Goal: Transaction & Acquisition: Book appointment/travel/reservation

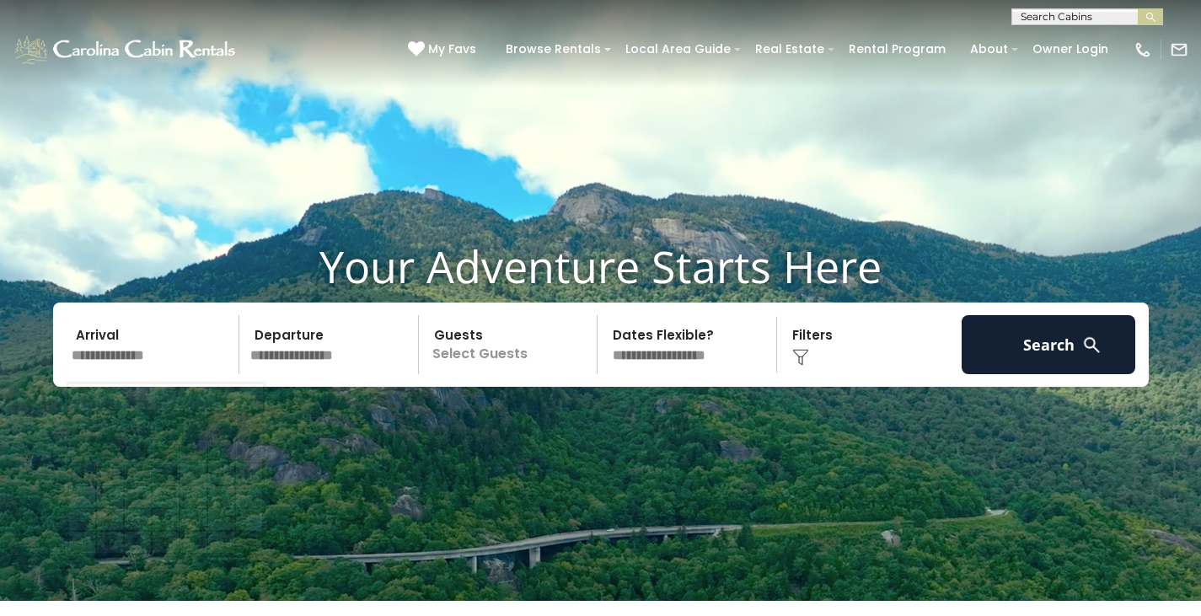
click at [148, 359] on input "text" at bounding box center [153, 344] width 174 height 59
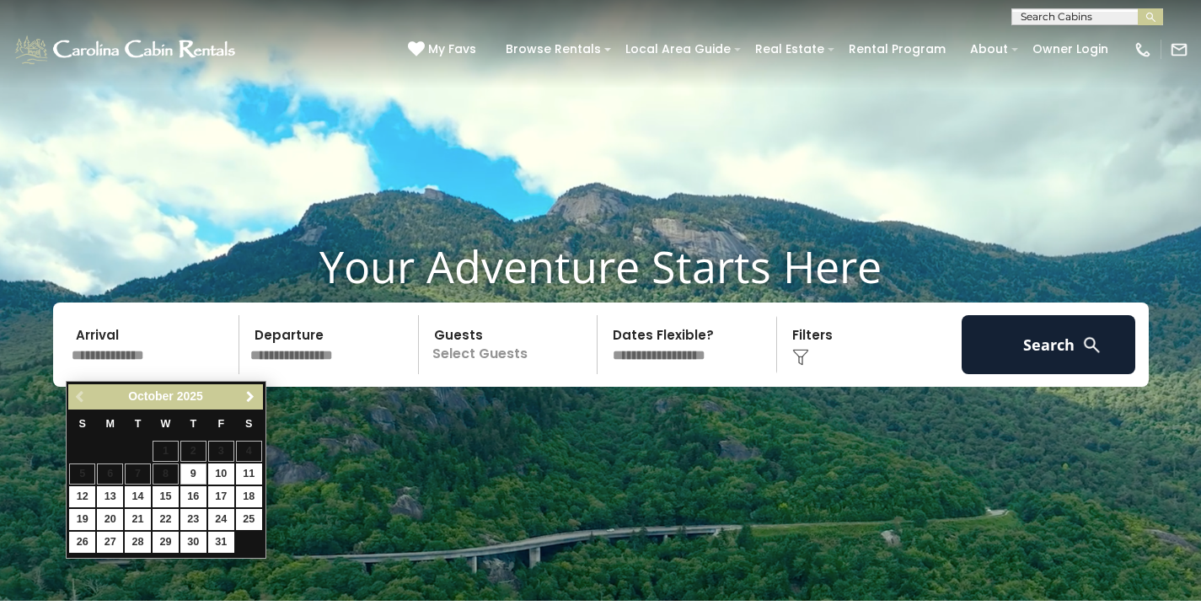
click at [254, 395] on span "Next" at bounding box center [250, 396] width 13 height 13
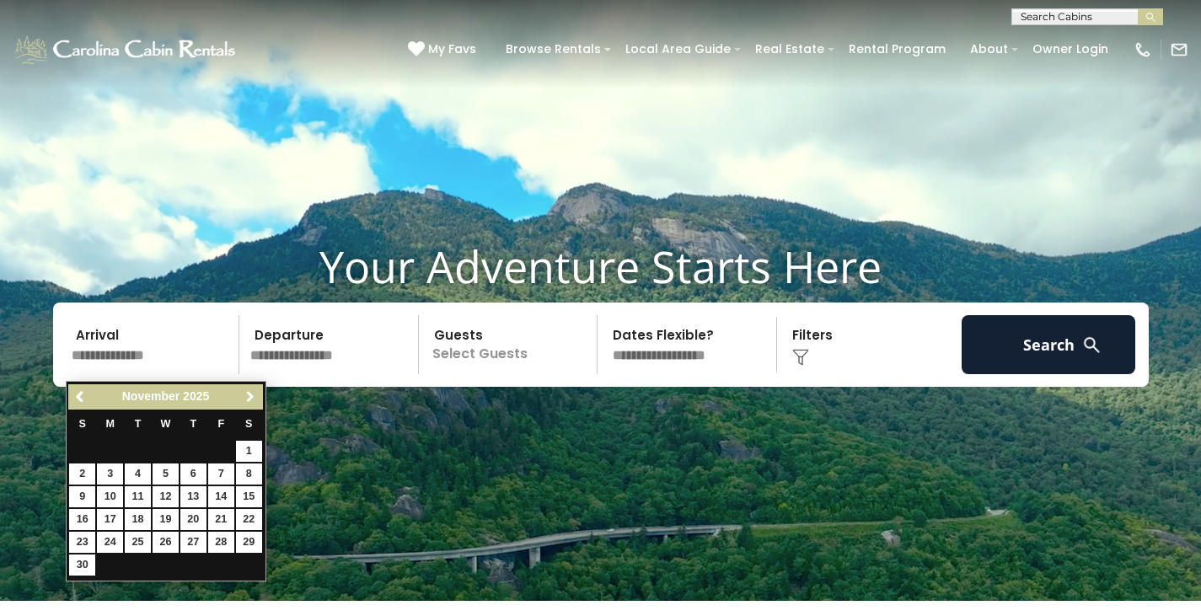
click at [254, 395] on span "Next" at bounding box center [250, 396] width 13 height 13
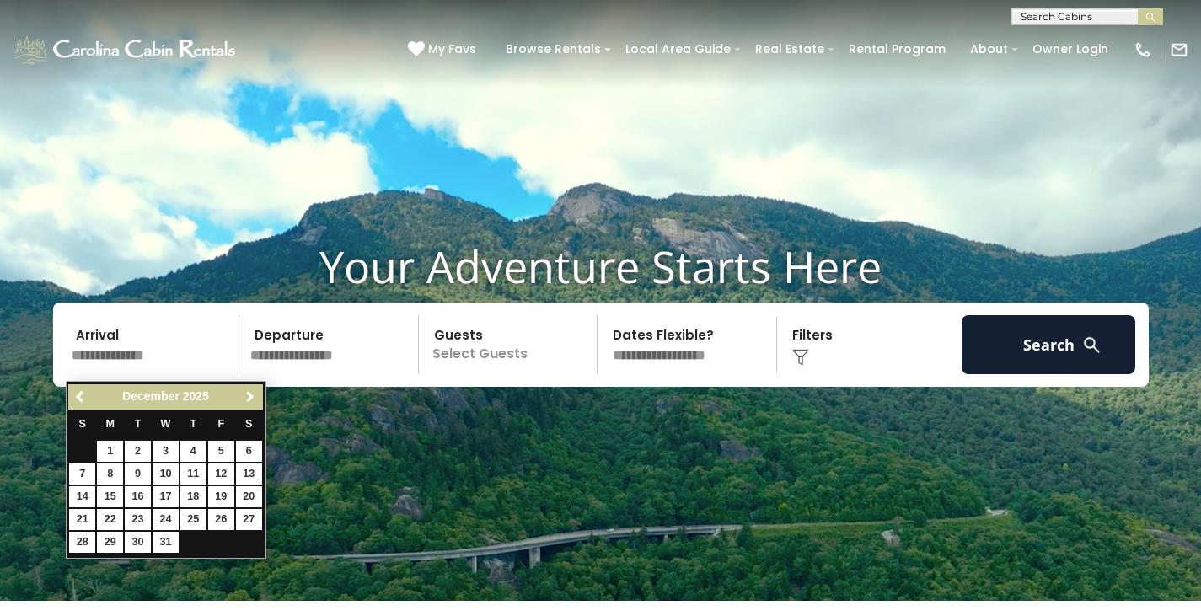
click at [254, 395] on span "Next" at bounding box center [250, 396] width 13 height 13
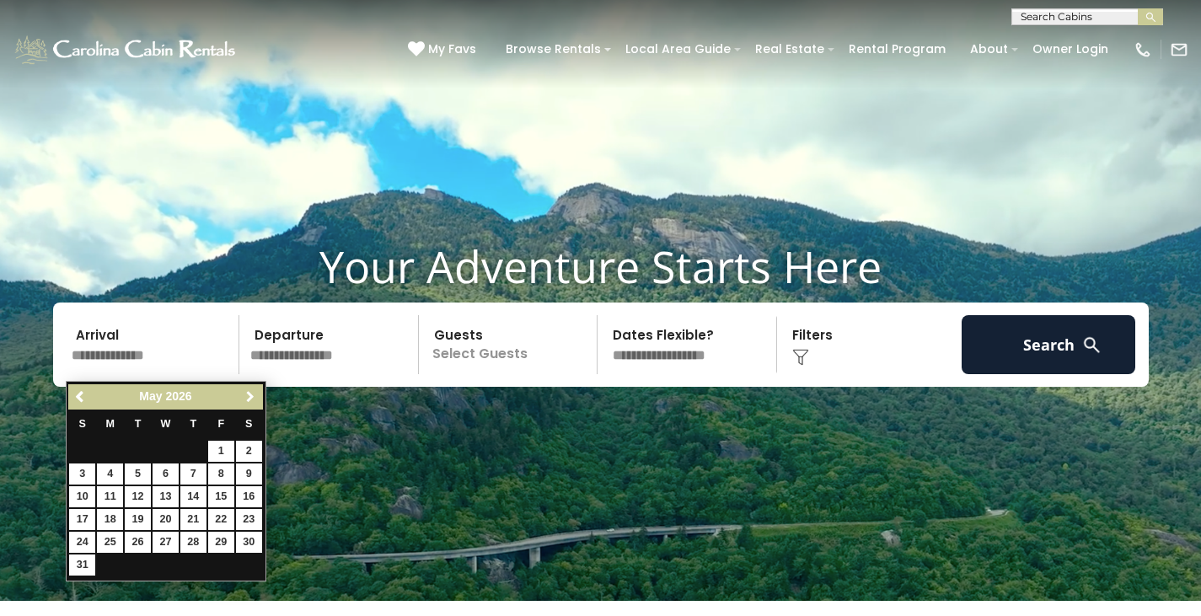
click at [254, 395] on span "Next" at bounding box center [250, 396] width 13 height 13
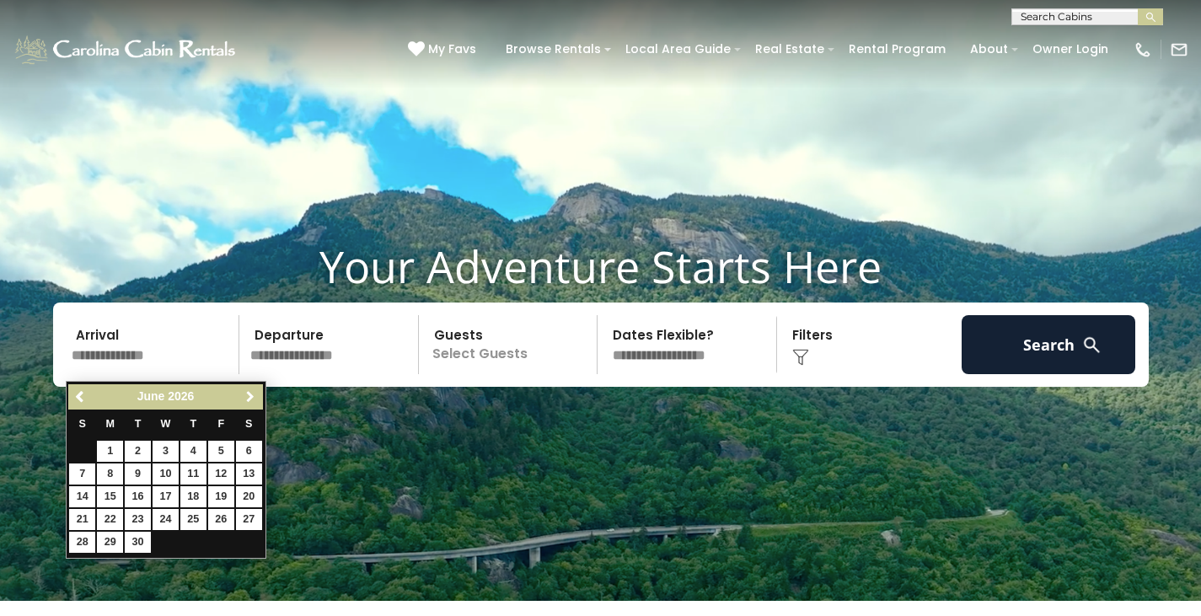
click at [254, 395] on span "Next" at bounding box center [250, 396] width 13 height 13
click at [199, 492] on link "16" at bounding box center [193, 496] width 26 height 21
type input "*******"
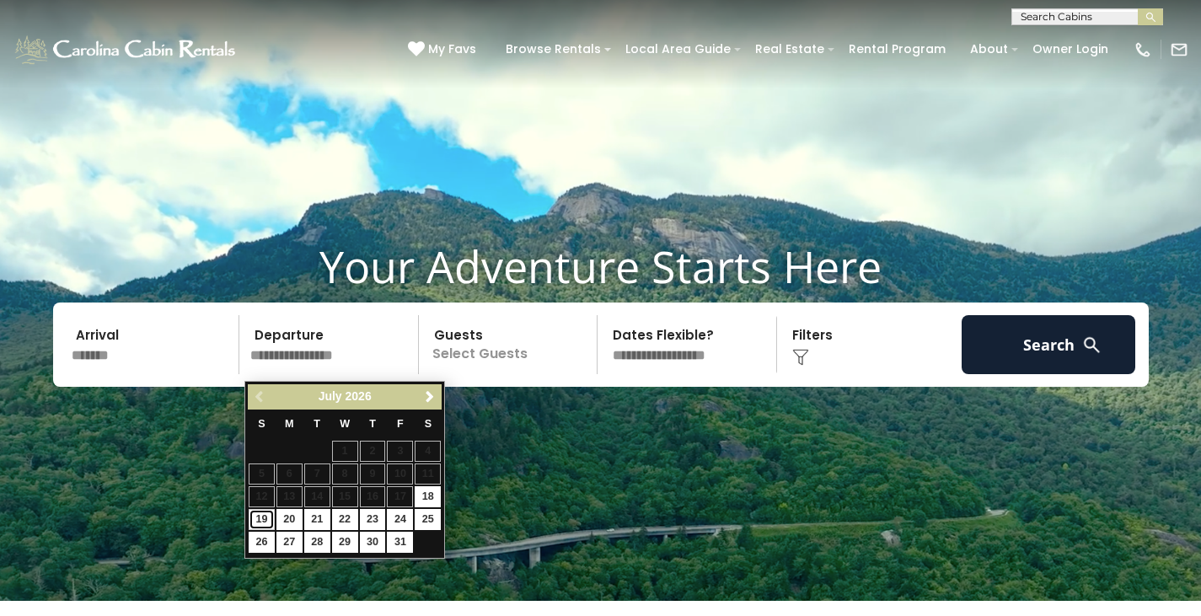
click at [267, 519] on link "19" at bounding box center [262, 519] width 26 height 21
type input "*******"
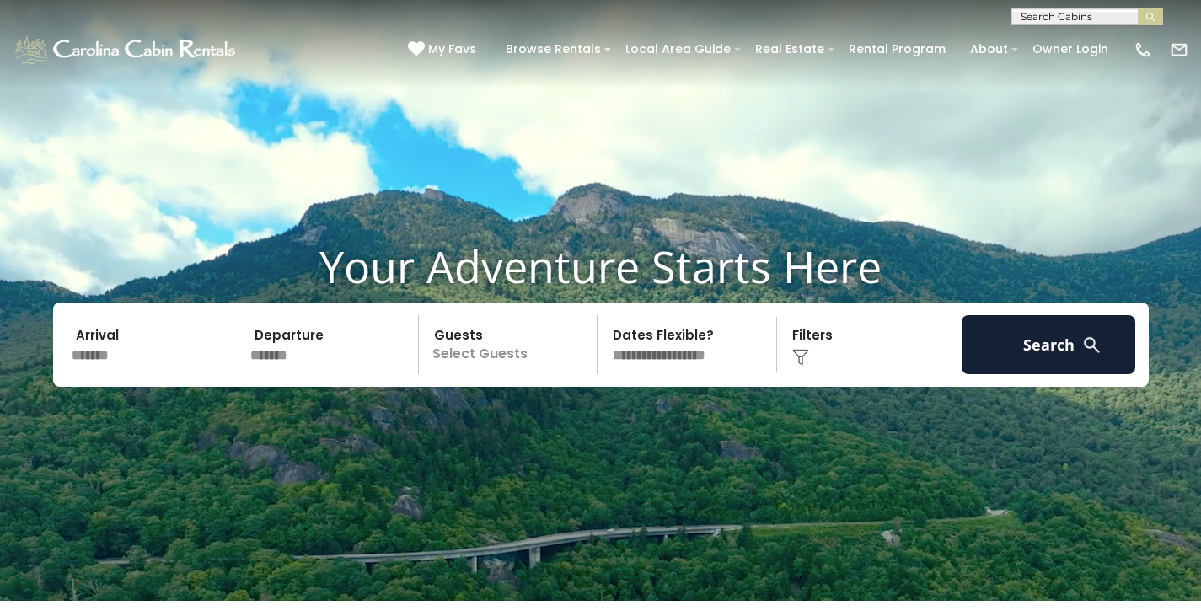
click at [520, 361] on p "Select Guests" at bounding box center [511, 344] width 174 height 59
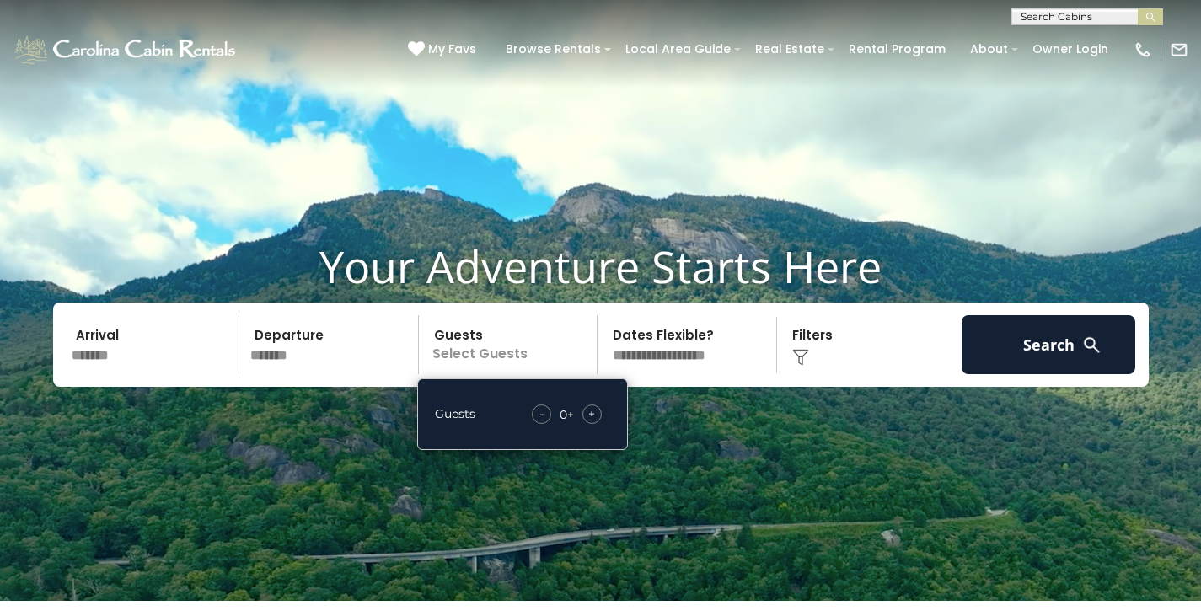
click at [586, 422] on div "+" at bounding box center [591, 413] width 19 height 19
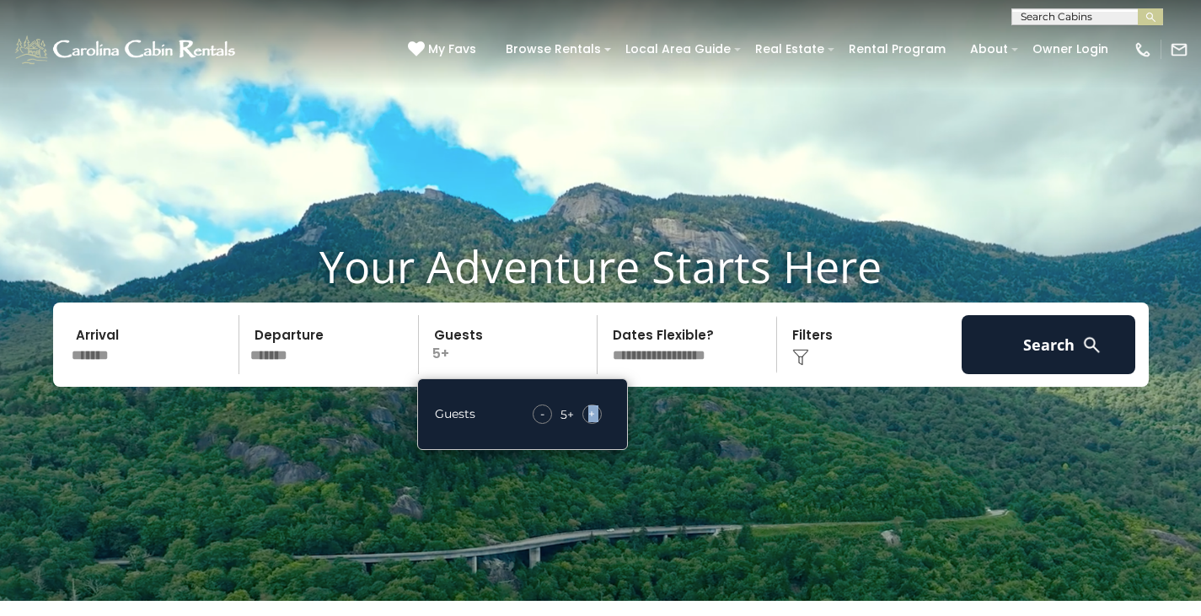
click at [586, 422] on div "+" at bounding box center [591, 413] width 19 height 19
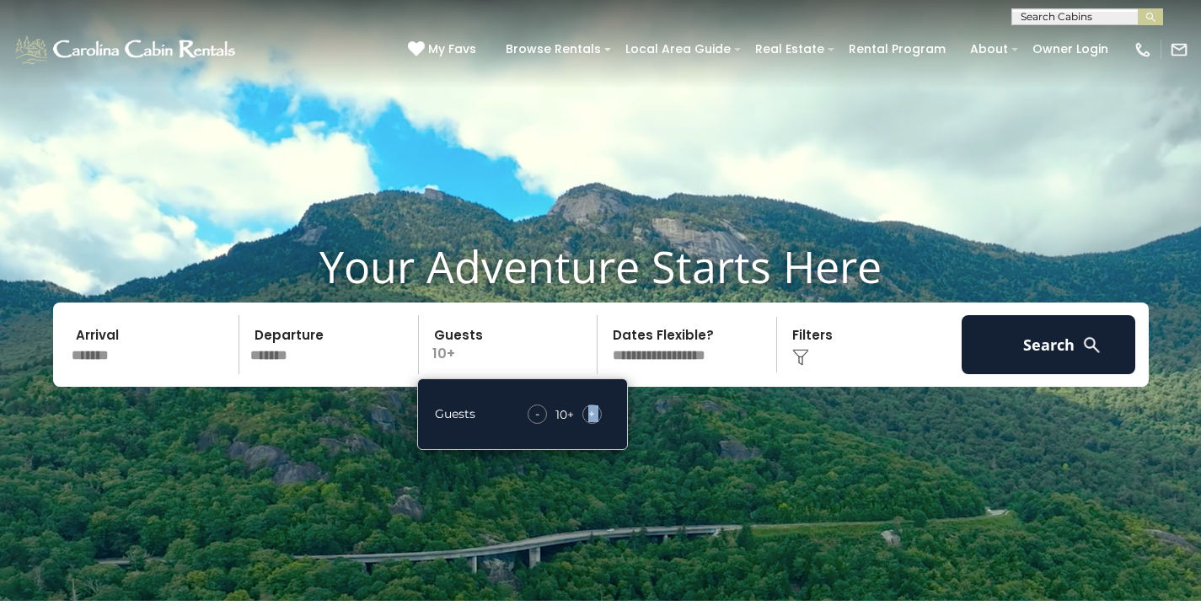
click at [586, 422] on div "+" at bounding box center [591, 413] width 19 height 19
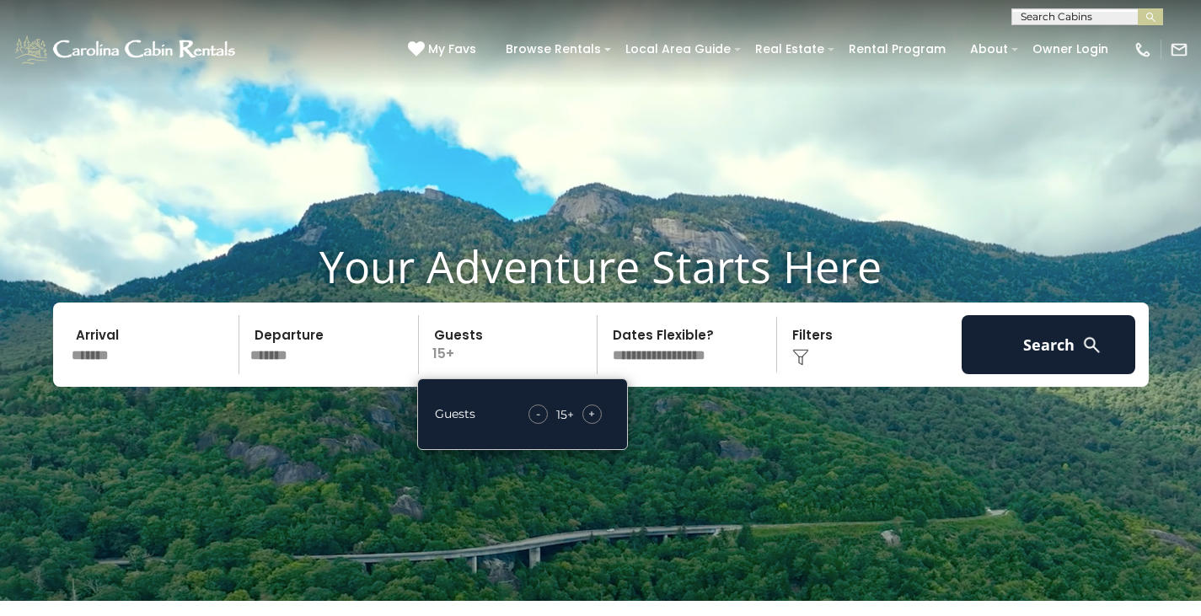
click at [586, 422] on div "+" at bounding box center [591, 413] width 19 height 19
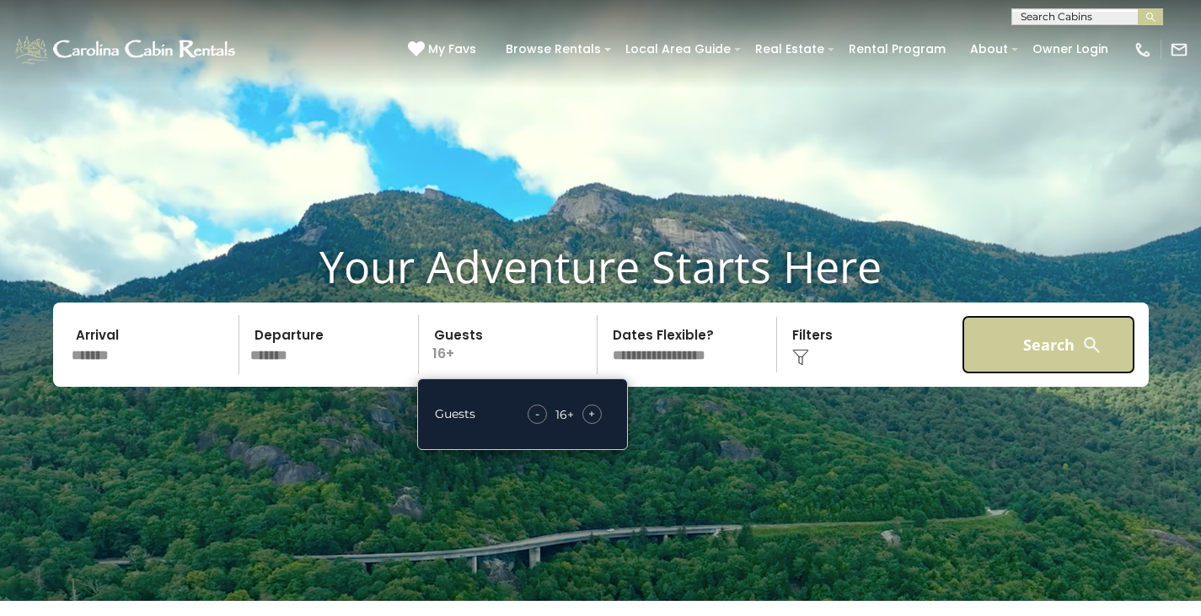
click at [1063, 345] on button "Search" at bounding box center [1048, 344] width 174 height 59
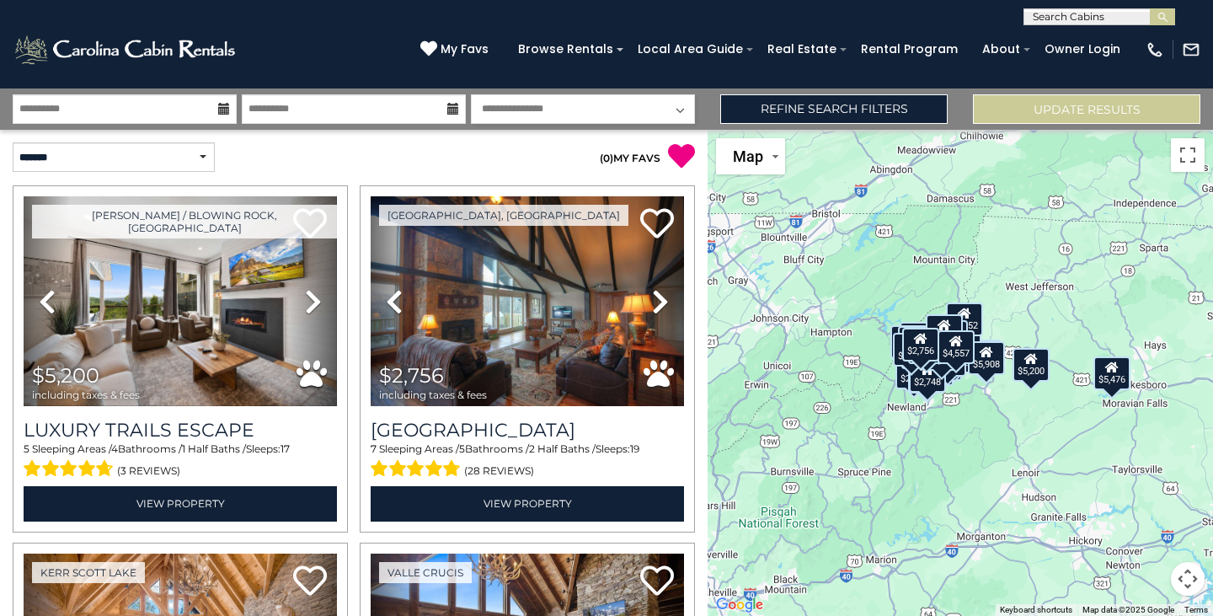
click at [936, 416] on div "$5,200 $2,756 $5,476 $4,768 $3,242 $3,070 $5,588 $2,797 $2,762 $2,422 $2,809 $2…" at bounding box center [961, 373] width 506 height 486
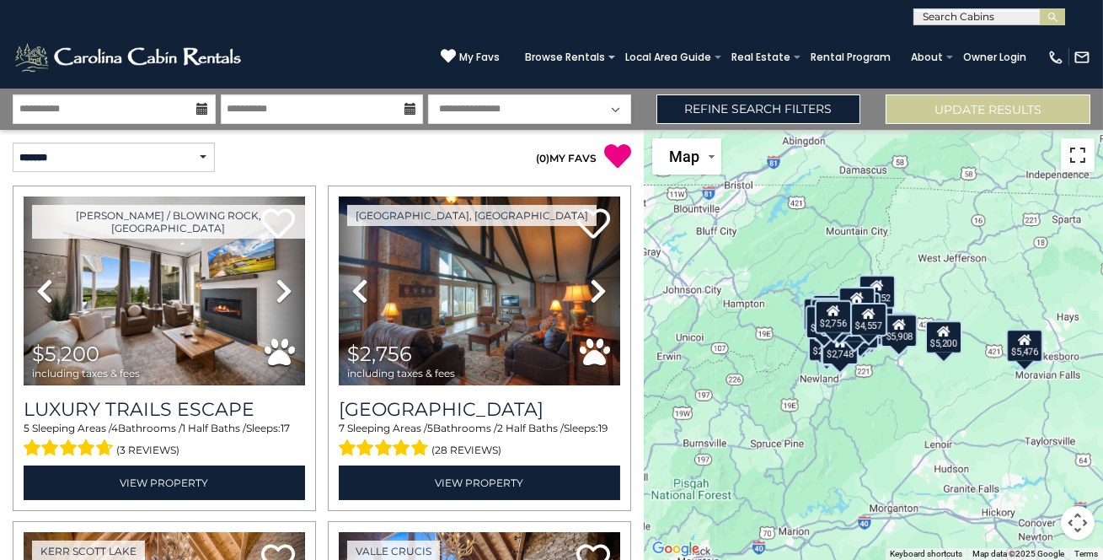
click at [1082, 162] on button "Toggle fullscreen view" at bounding box center [1078, 155] width 34 height 34
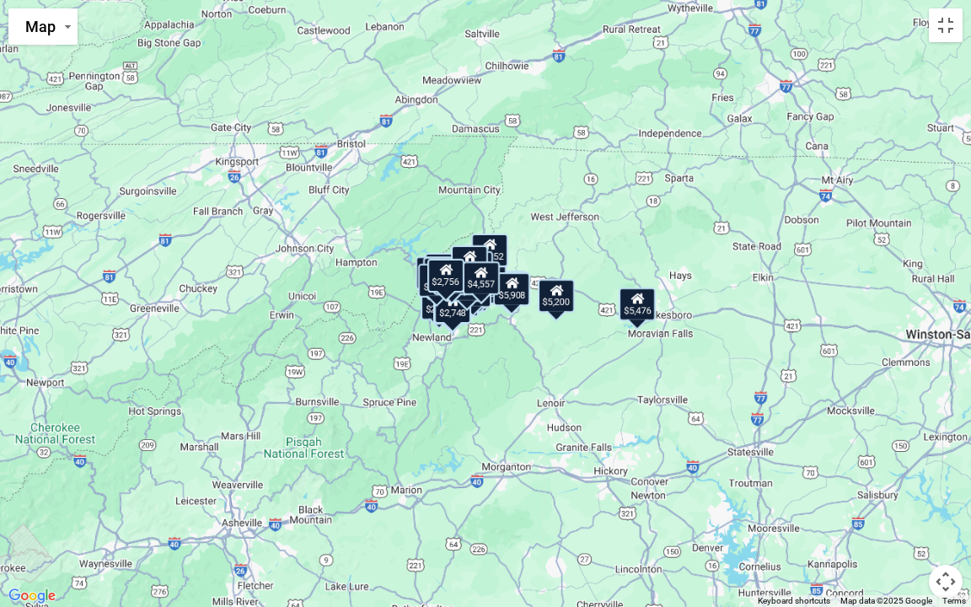
click at [556, 307] on div "$5,200" at bounding box center [556, 296] width 37 height 34
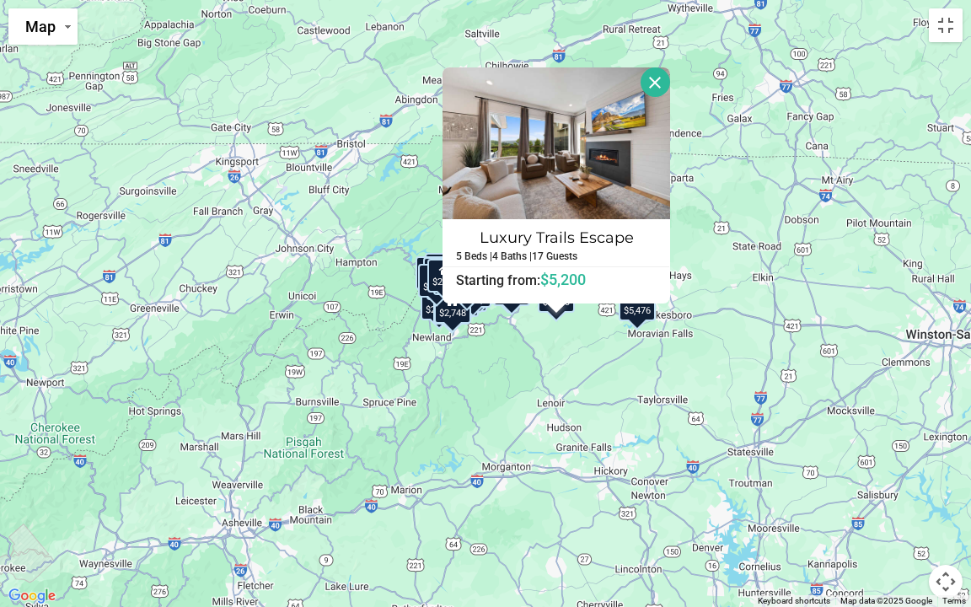
click at [530, 319] on div "$5,200 $2,756 $5,476 $4,768 $3,242 $3,070 $5,588 $2,797 $2,762 $2,422 $2,809 $2…" at bounding box center [485, 303] width 971 height 607
click at [528, 340] on div "$5,200 $2,756 $5,476 $4,768 $3,242 $3,070 $5,588 $2,797 $2,762 $2,422 $2,809 $2…" at bounding box center [485, 303] width 971 height 607
click at [659, 84] on button "Close" at bounding box center [654, 81] width 29 height 29
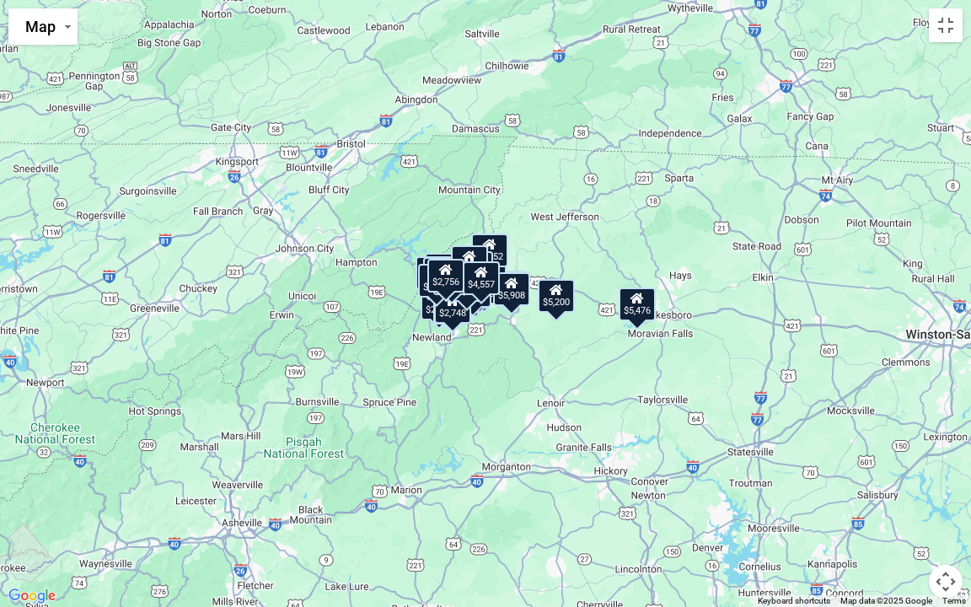
click at [484, 288] on div "$4,557" at bounding box center [481, 278] width 37 height 34
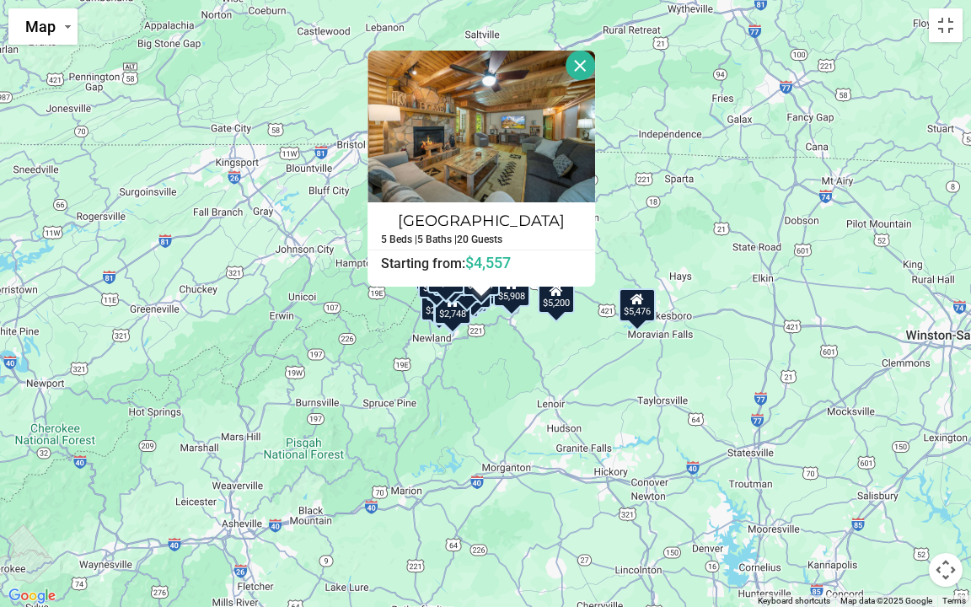
click at [487, 354] on div "$5,200 $2,756 $5,476 $4,768 $3,242 $3,070 $5,588 $2,797 $2,762 $2,422 $2,809 $2…" at bounding box center [485, 303] width 971 height 607
click at [576, 67] on button "Close" at bounding box center [579, 65] width 29 height 29
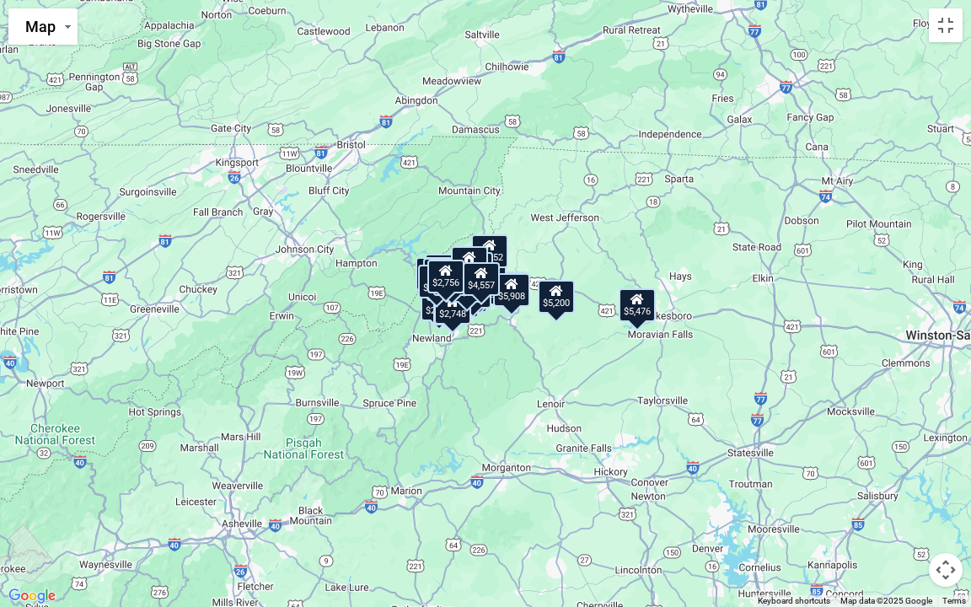
click at [474, 259] on icon at bounding box center [469, 257] width 13 height 12
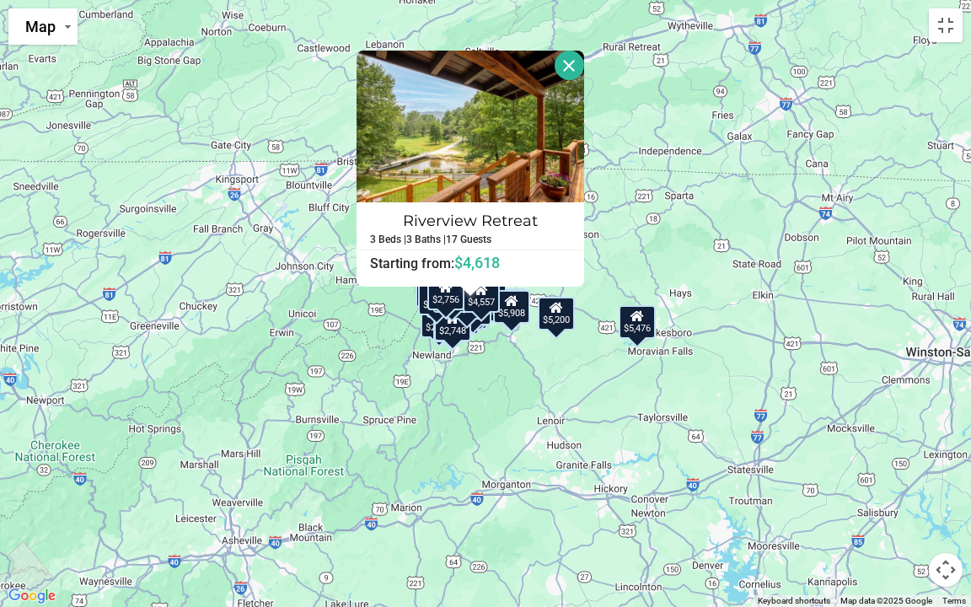
click at [565, 60] on button "Close" at bounding box center [568, 65] width 29 height 29
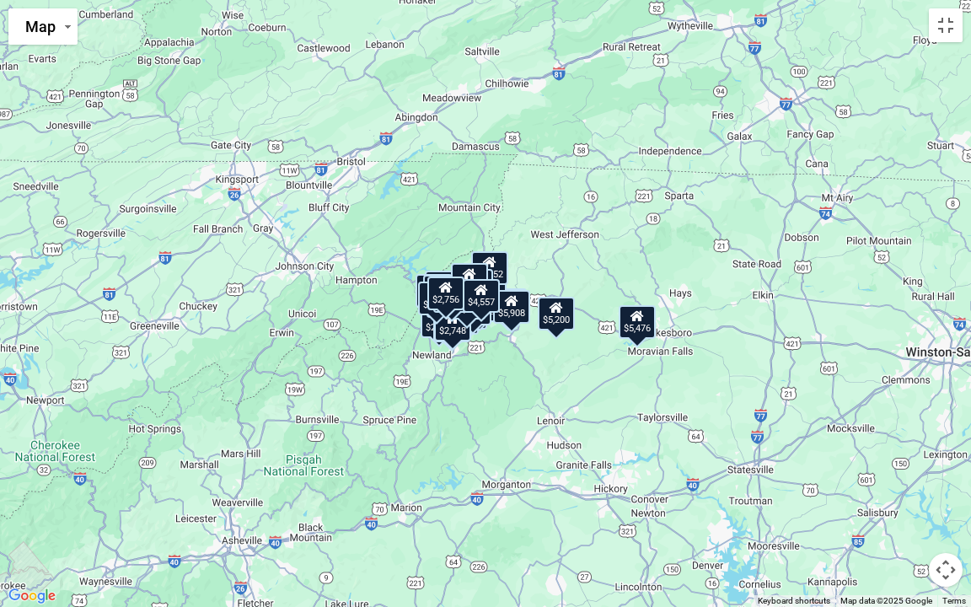
click at [510, 317] on div "$5,908" at bounding box center [511, 307] width 37 height 34
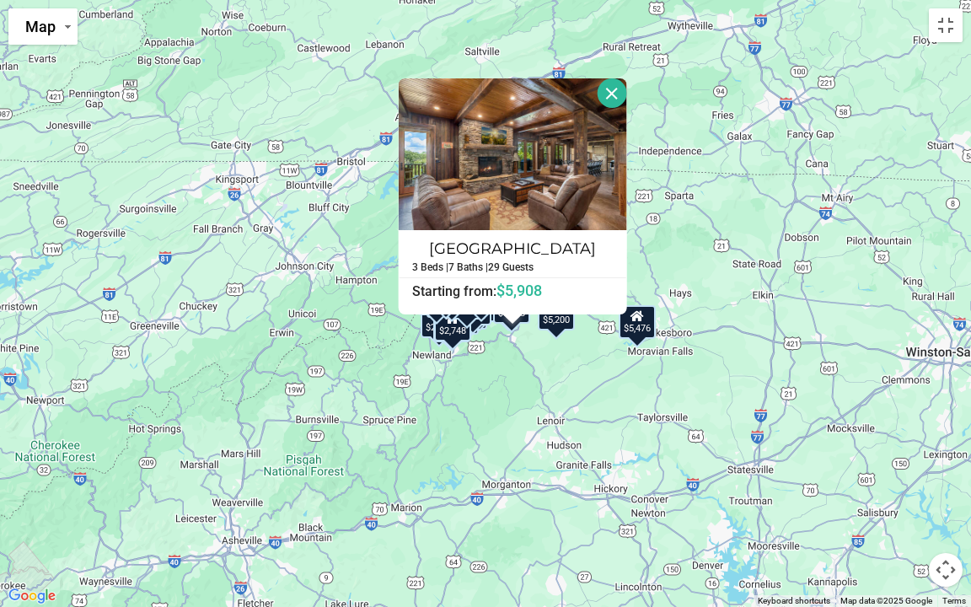
click at [605, 90] on button "Close" at bounding box center [611, 92] width 29 height 29
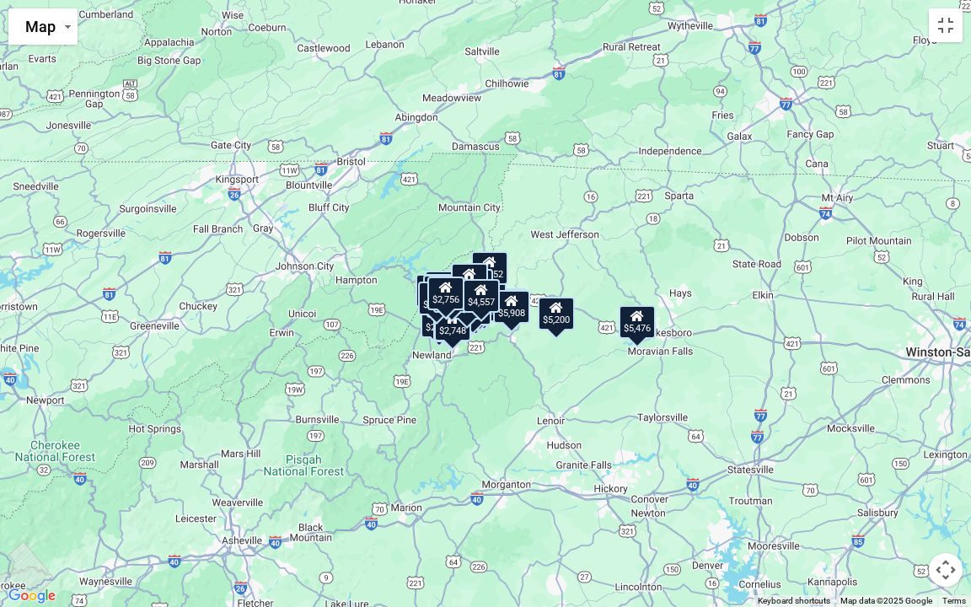
click at [474, 276] on icon at bounding box center [469, 274] width 13 height 12
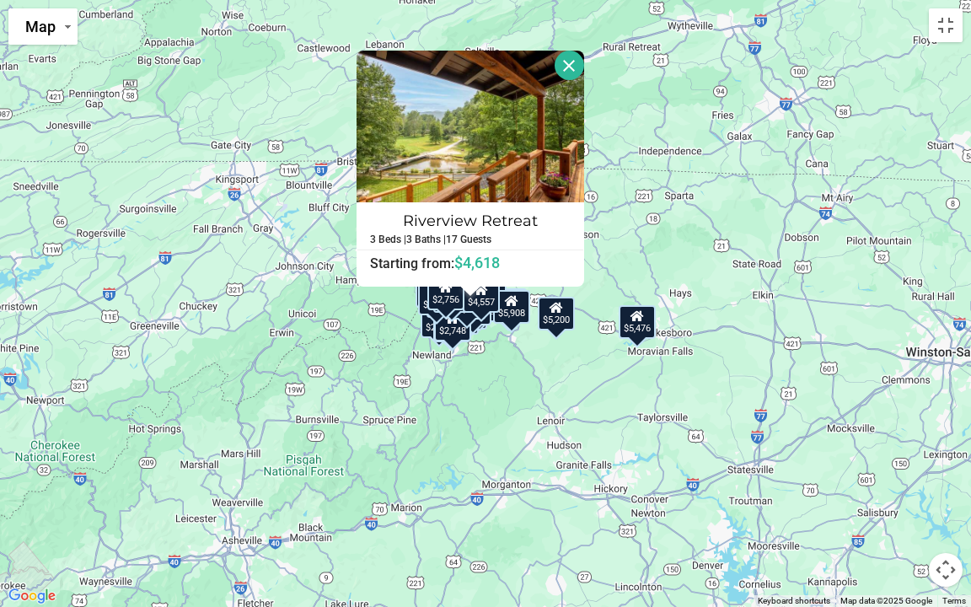
click at [571, 72] on button "Close" at bounding box center [568, 65] width 29 height 29
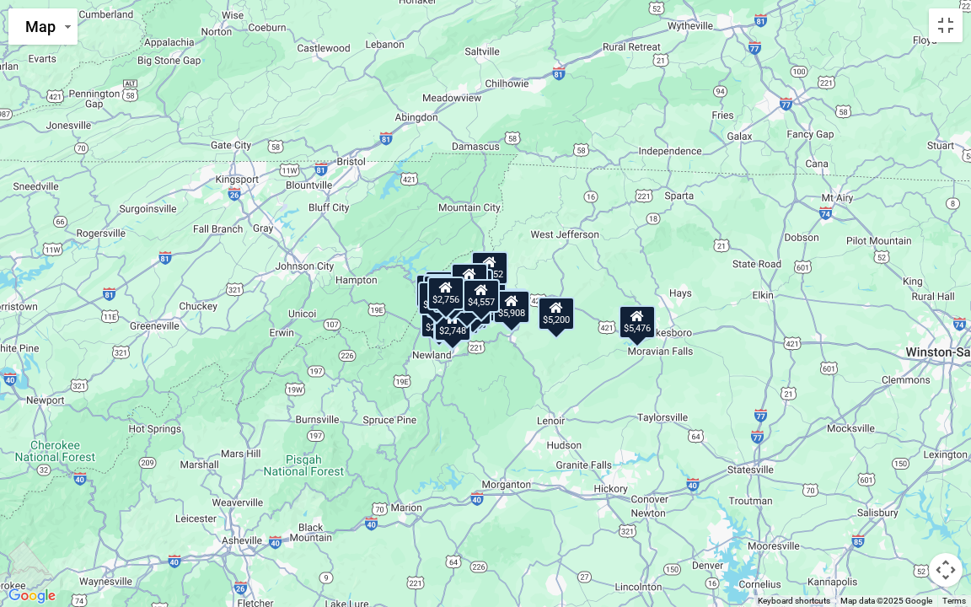
click at [457, 291] on div "$2,756" at bounding box center [445, 293] width 37 height 34
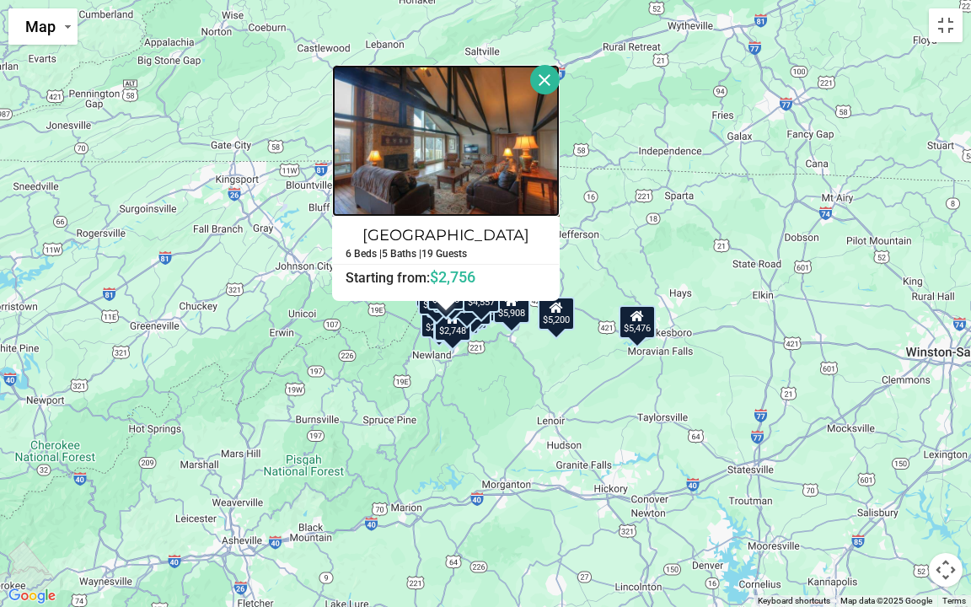
click at [447, 172] on img at bounding box center [446, 141] width 228 height 152
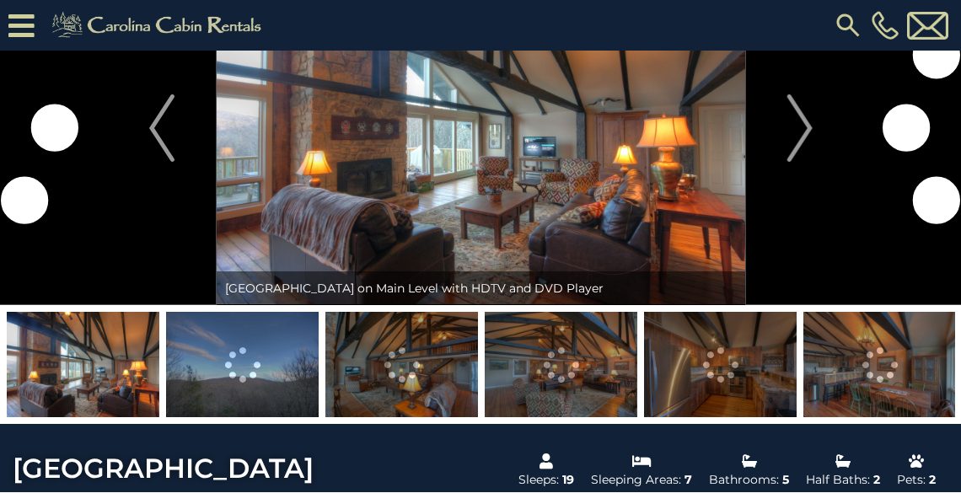
scroll to position [67, 0]
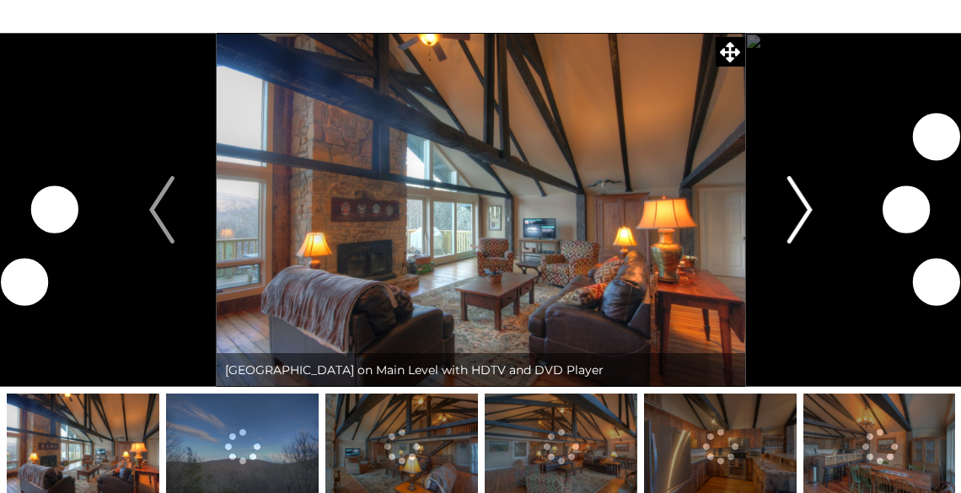
click at [807, 213] on img "Next" at bounding box center [798, 209] width 25 height 67
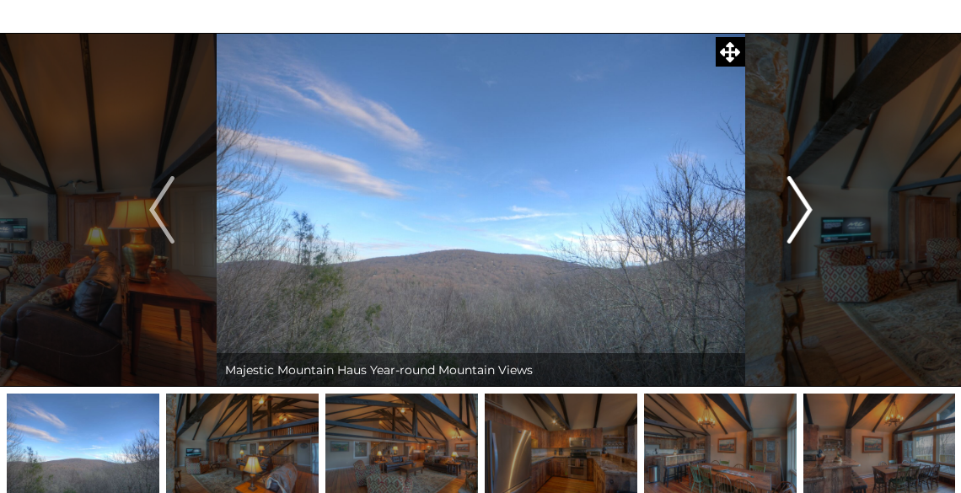
click at [807, 213] on img "Next" at bounding box center [798, 209] width 25 height 67
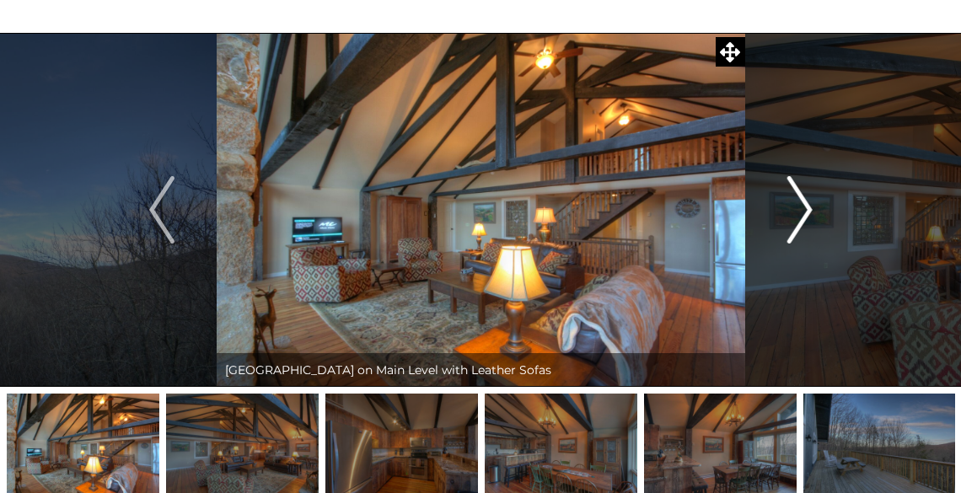
click at [807, 213] on img "Next" at bounding box center [798, 209] width 25 height 67
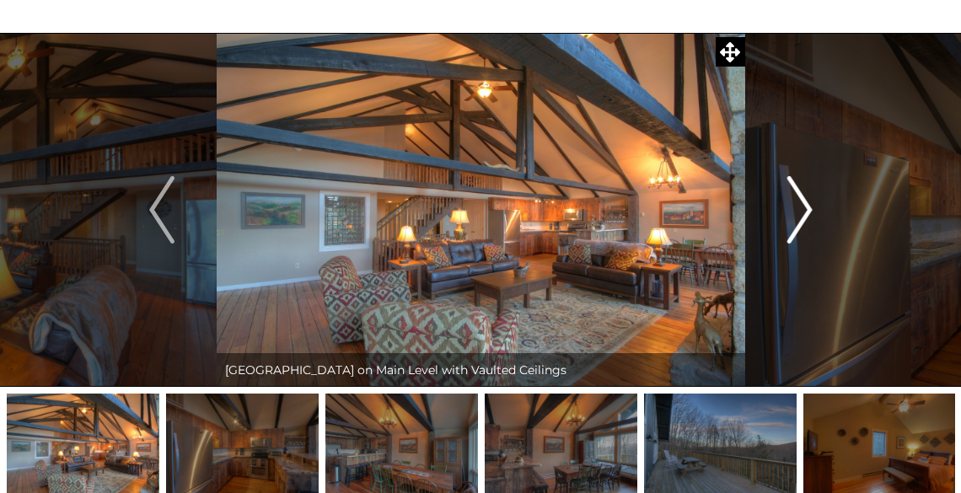
click at [807, 213] on img "Next" at bounding box center [798, 209] width 25 height 67
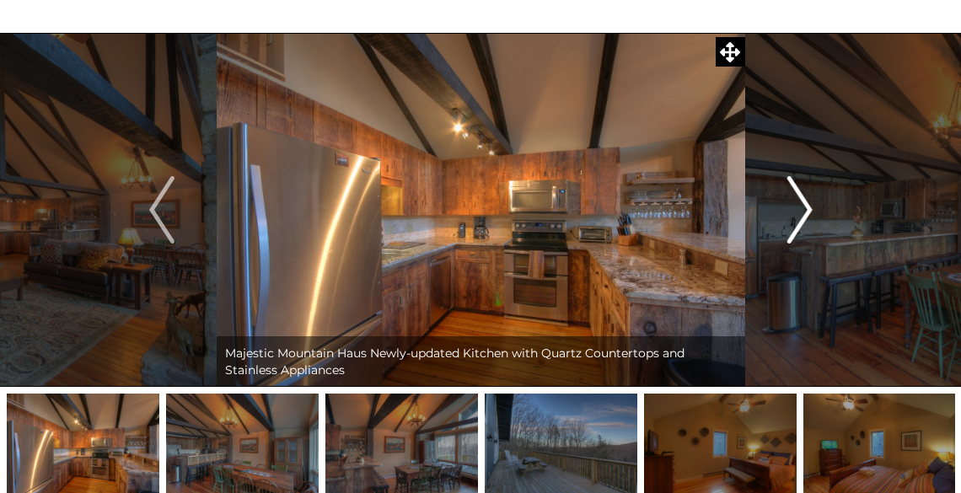
click at [807, 213] on img "Next" at bounding box center [798, 209] width 25 height 67
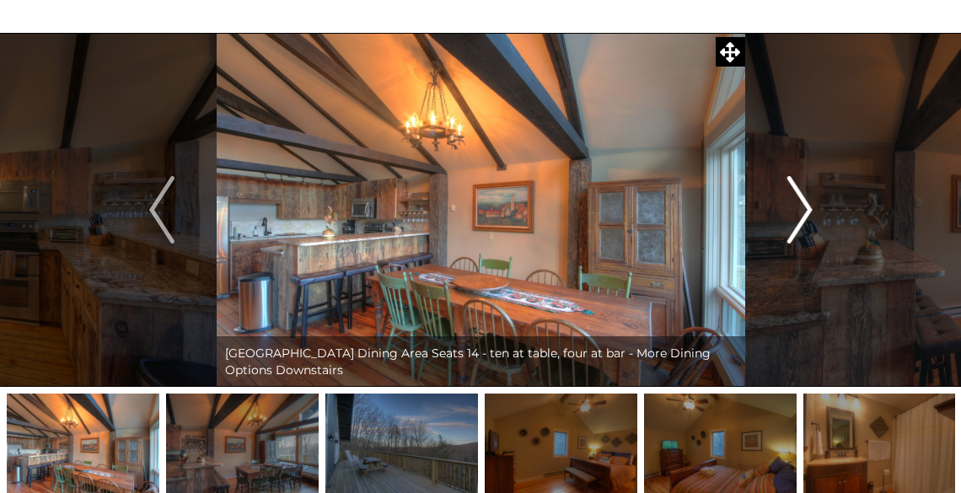
click at [807, 213] on img "Next" at bounding box center [798, 209] width 25 height 67
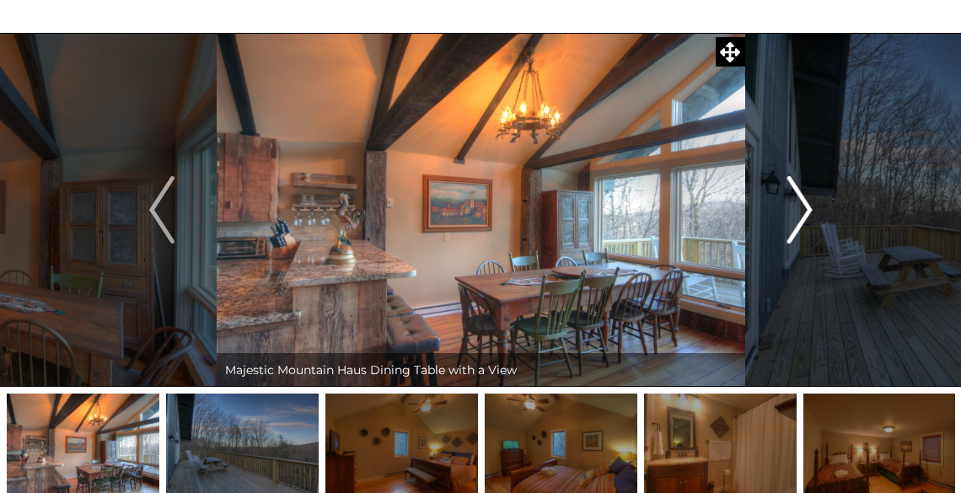
click at [807, 213] on img "Next" at bounding box center [798, 209] width 25 height 67
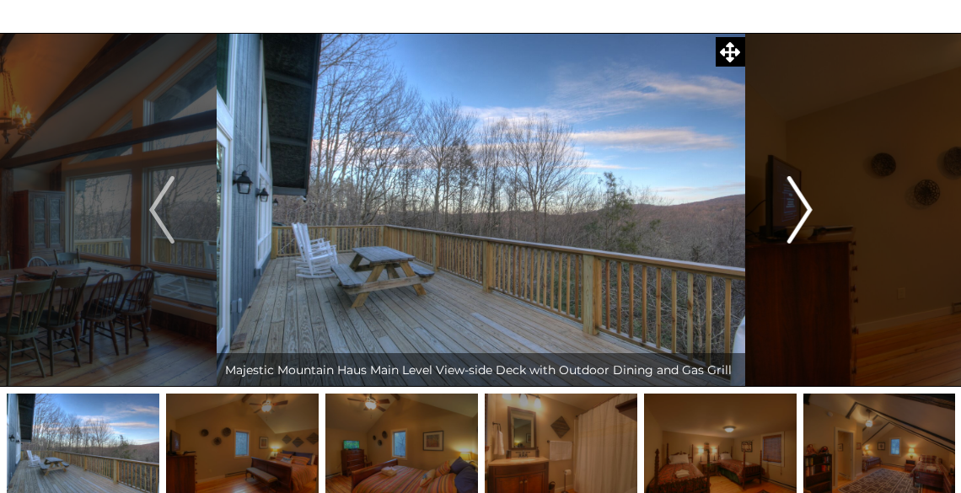
click at [808, 213] on img "Next" at bounding box center [798, 209] width 25 height 67
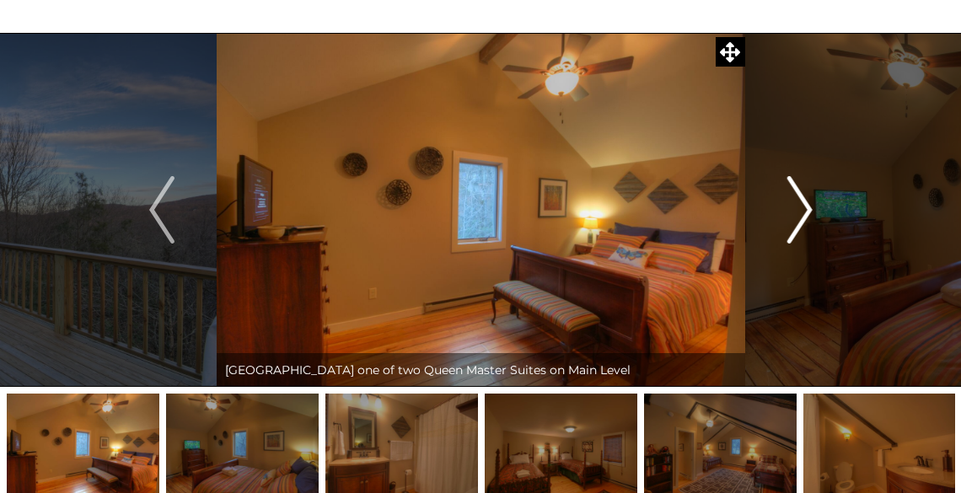
click at [808, 213] on img "Next" at bounding box center [798, 209] width 25 height 67
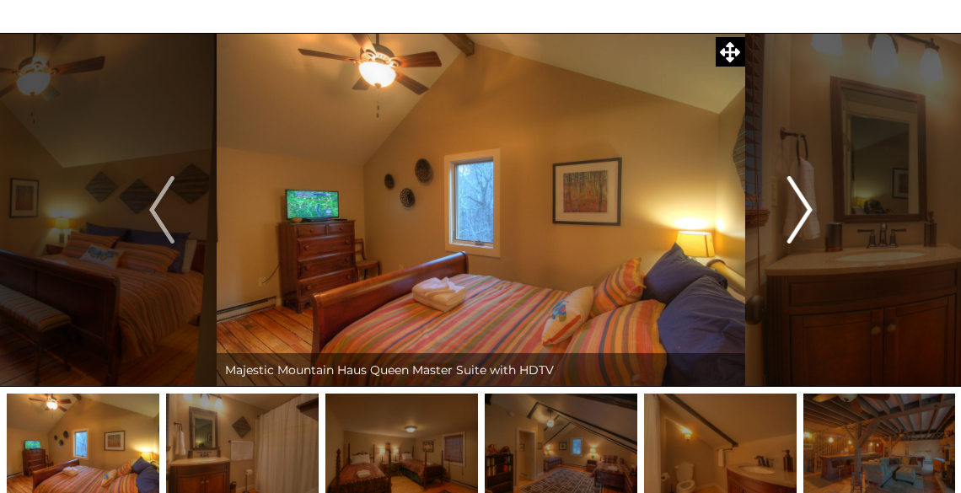
click at [808, 213] on img "Next" at bounding box center [798, 209] width 25 height 67
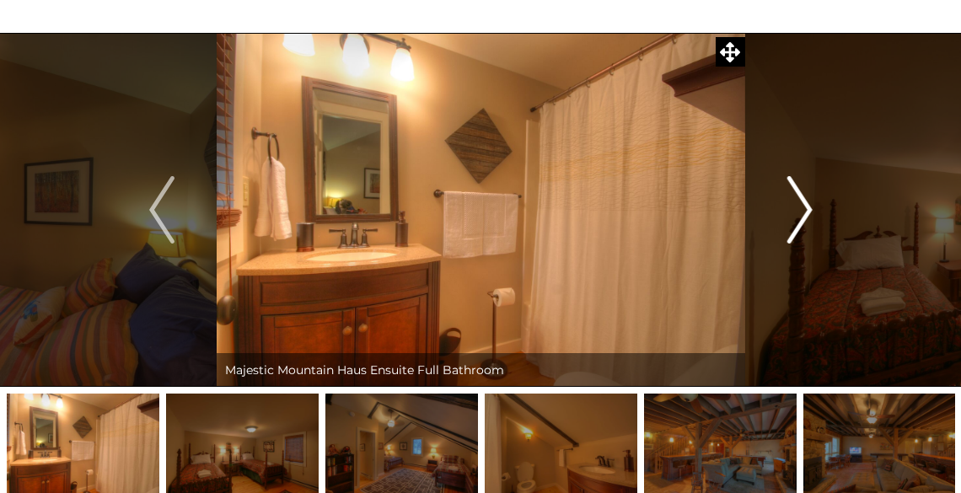
click at [808, 213] on img "Next" at bounding box center [798, 209] width 25 height 67
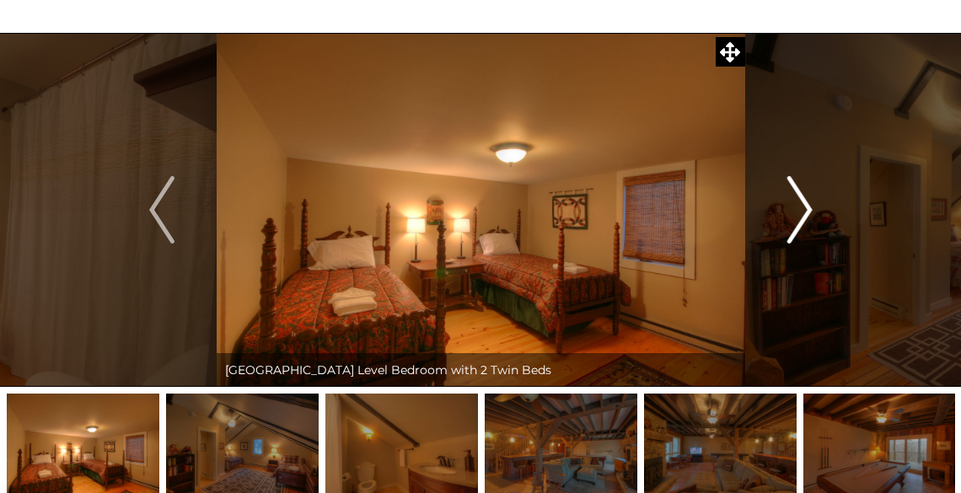
click at [808, 213] on img "Next" at bounding box center [798, 209] width 25 height 67
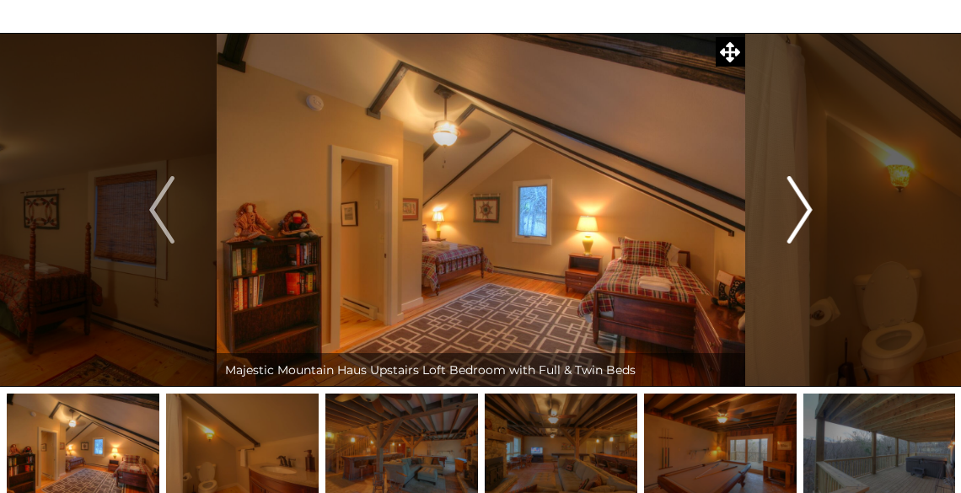
click at [808, 213] on img "Next" at bounding box center [798, 209] width 25 height 67
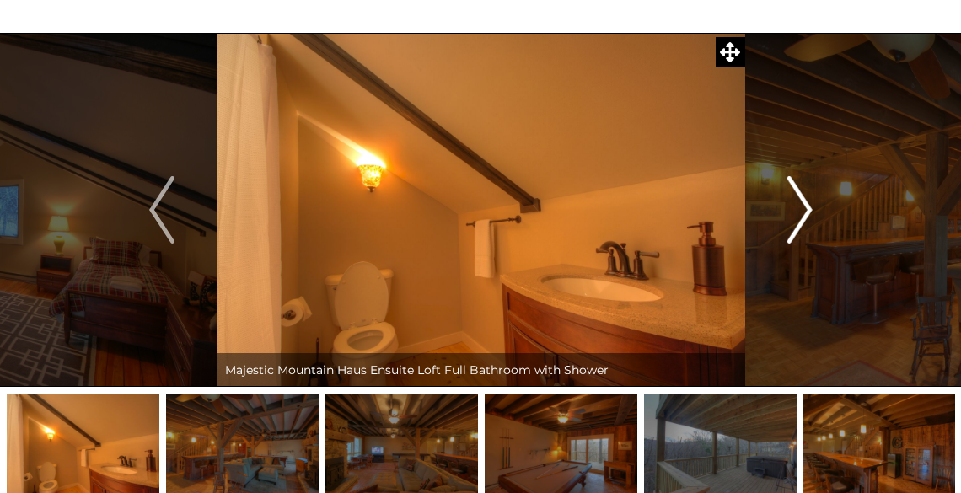
click at [808, 213] on img "Next" at bounding box center [798, 209] width 25 height 67
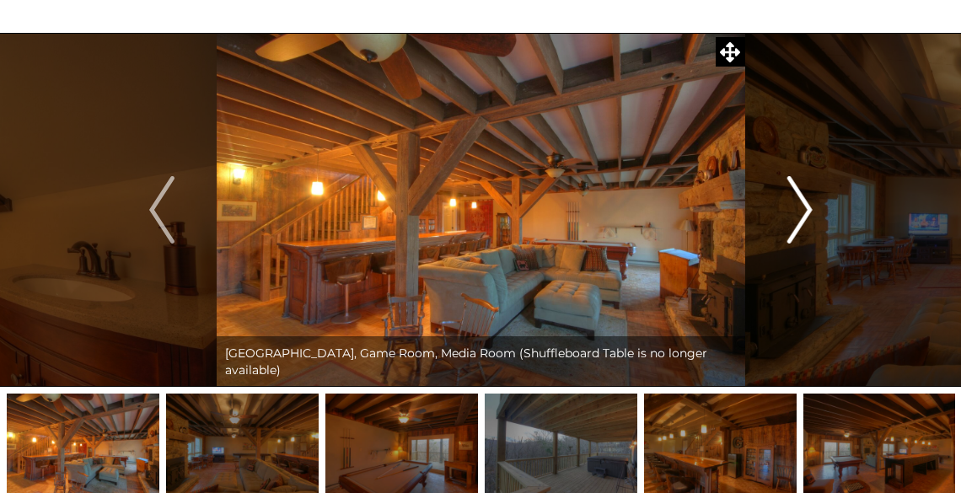
click at [807, 213] on img "Next" at bounding box center [798, 209] width 25 height 67
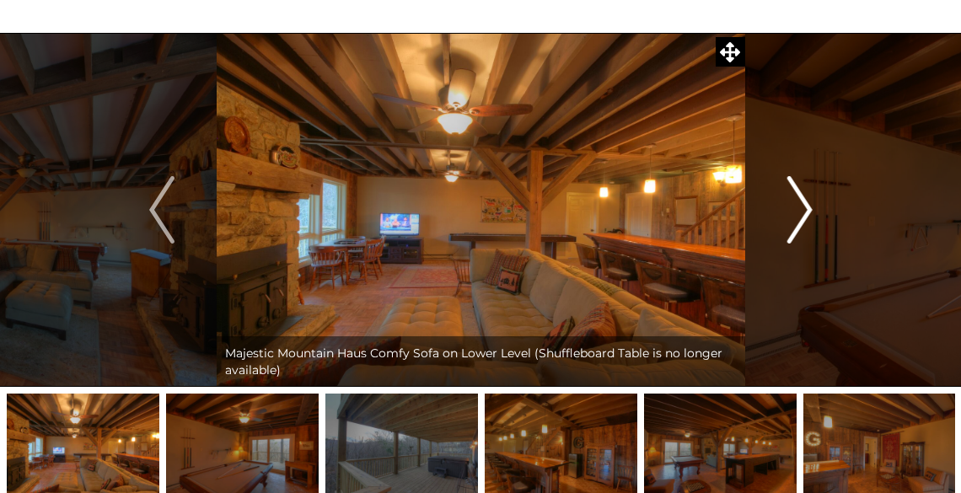
click at [807, 213] on img "Next" at bounding box center [798, 209] width 25 height 67
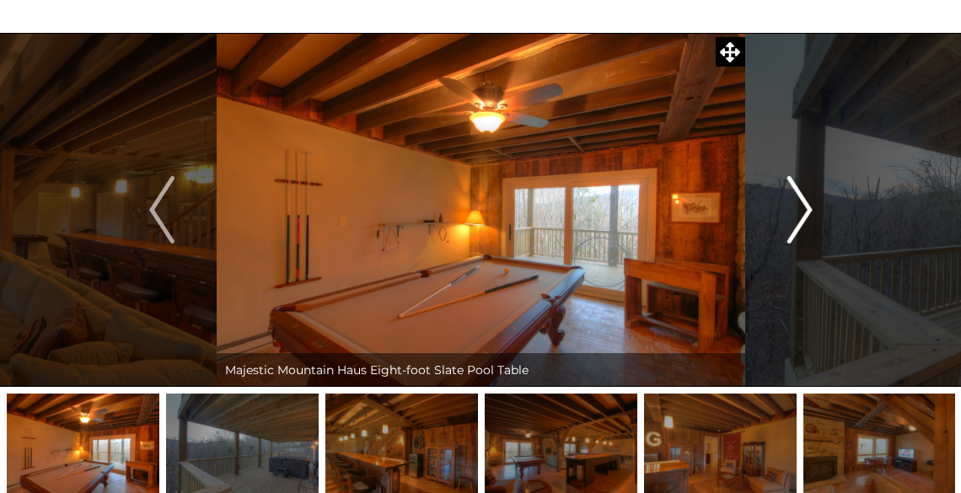
click at [807, 213] on img "Next" at bounding box center [798, 209] width 25 height 67
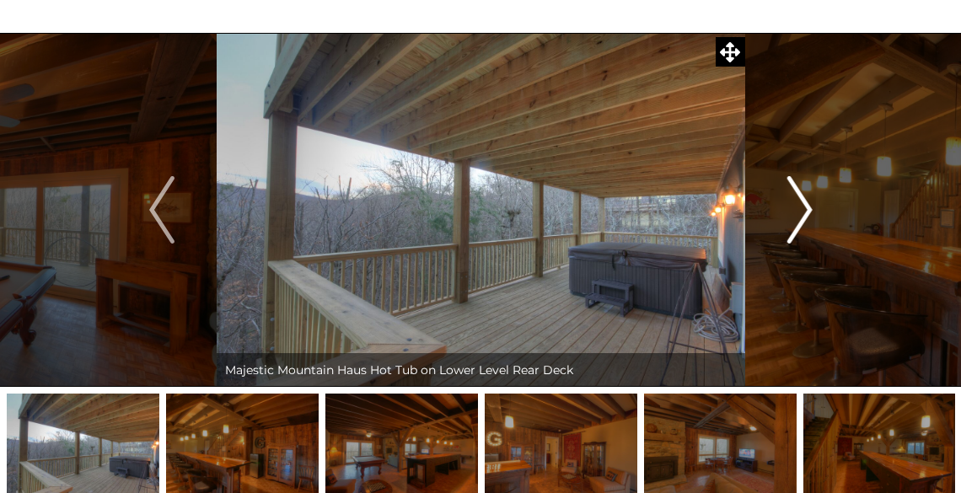
click at [807, 213] on img "Next" at bounding box center [798, 209] width 25 height 67
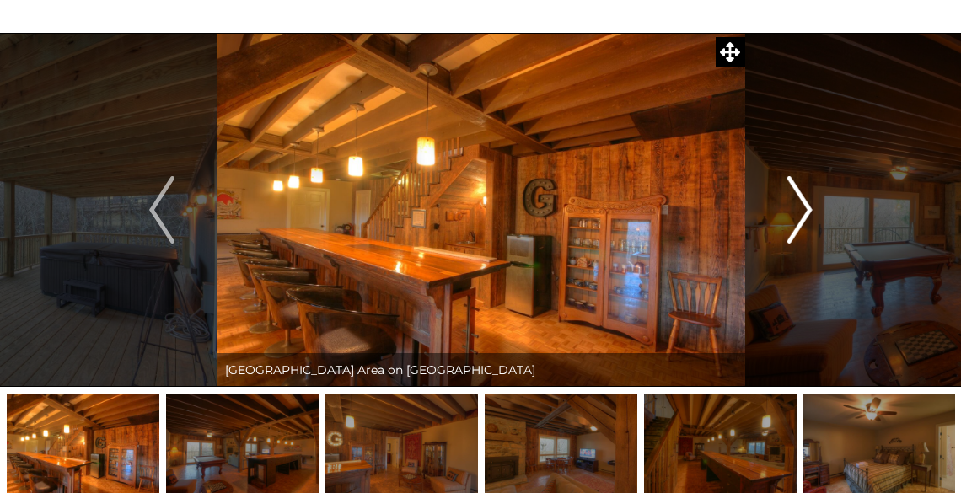
click at [807, 213] on img "Next" at bounding box center [798, 209] width 25 height 67
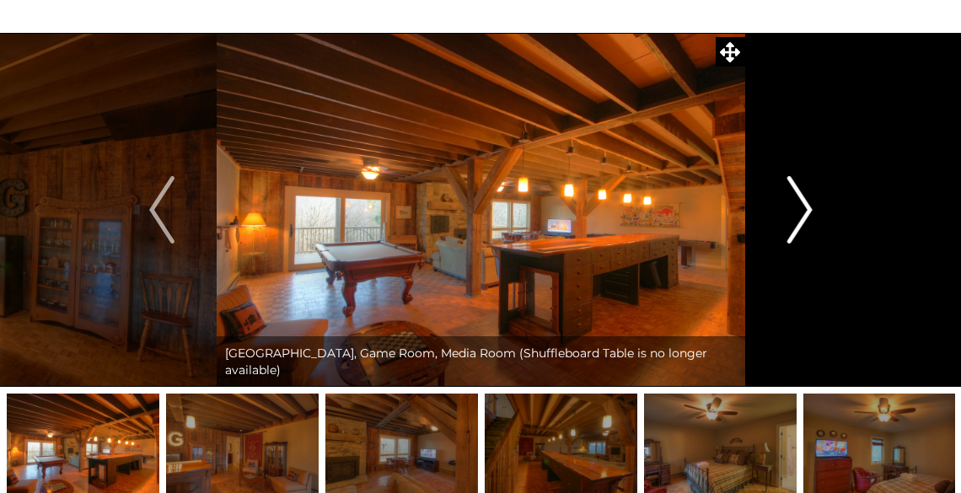
click at [807, 213] on img "Next" at bounding box center [798, 209] width 25 height 67
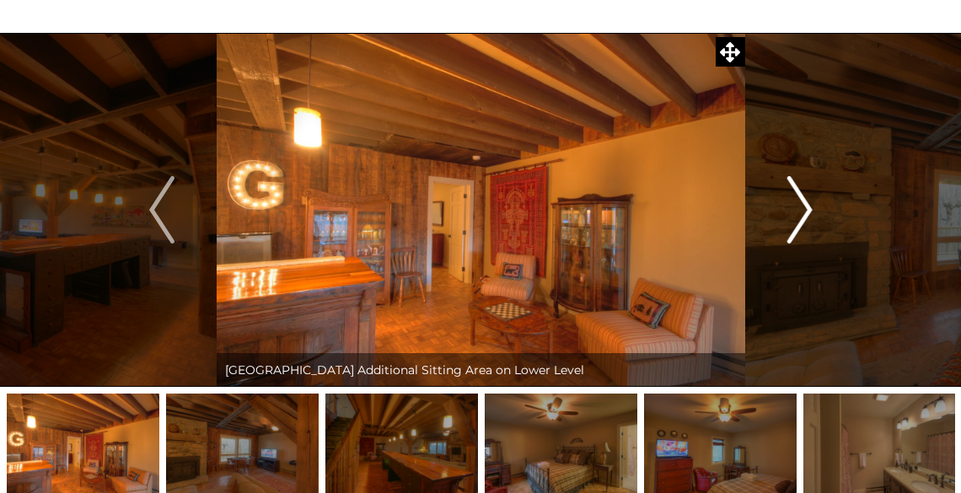
click at [807, 213] on img "Next" at bounding box center [798, 209] width 25 height 67
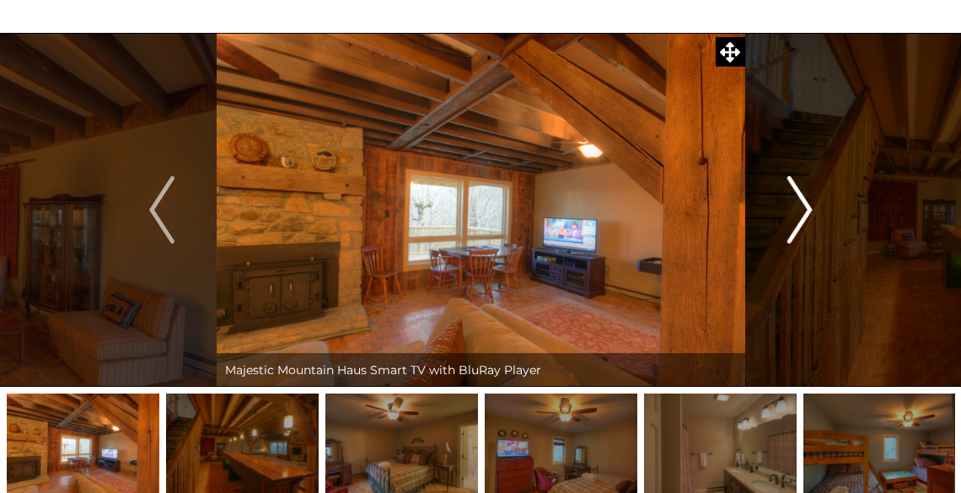
click at [807, 213] on img "Next" at bounding box center [798, 209] width 25 height 67
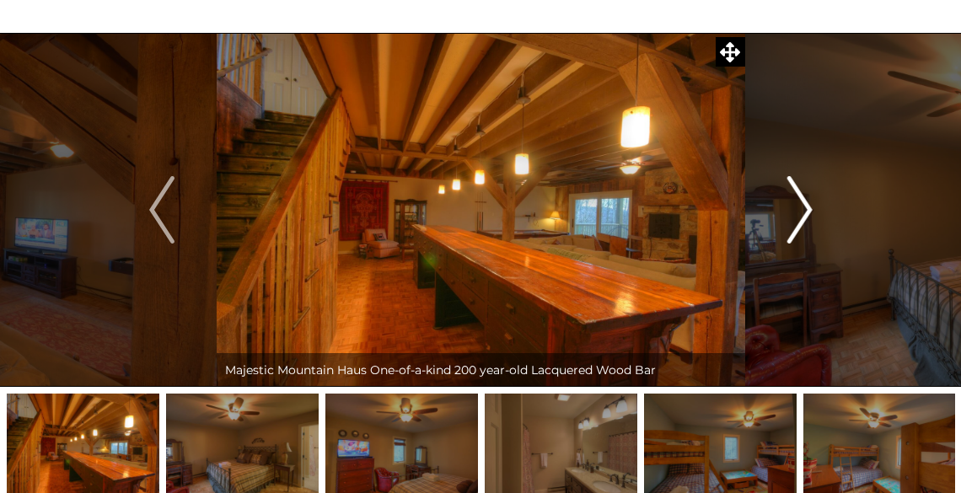
click at [807, 213] on img "Next" at bounding box center [798, 209] width 25 height 67
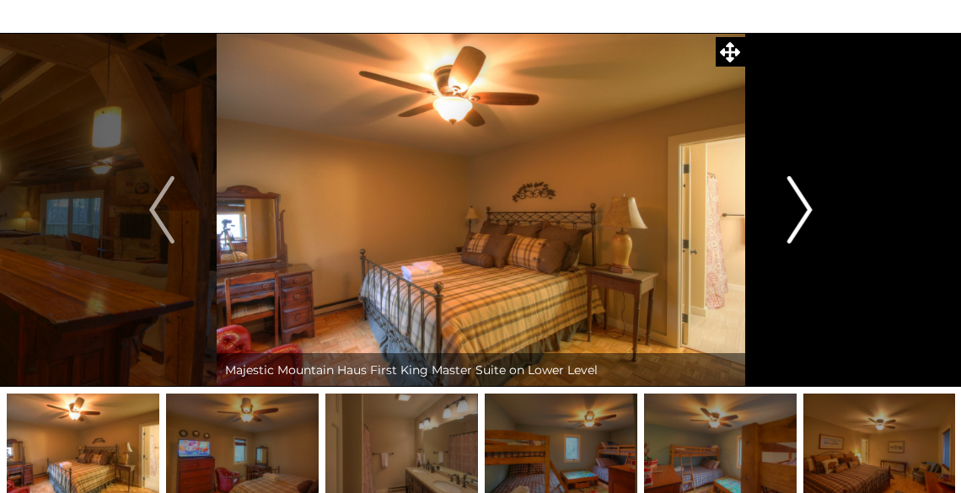
click at [807, 213] on img "Next" at bounding box center [798, 209] width 25 height 67
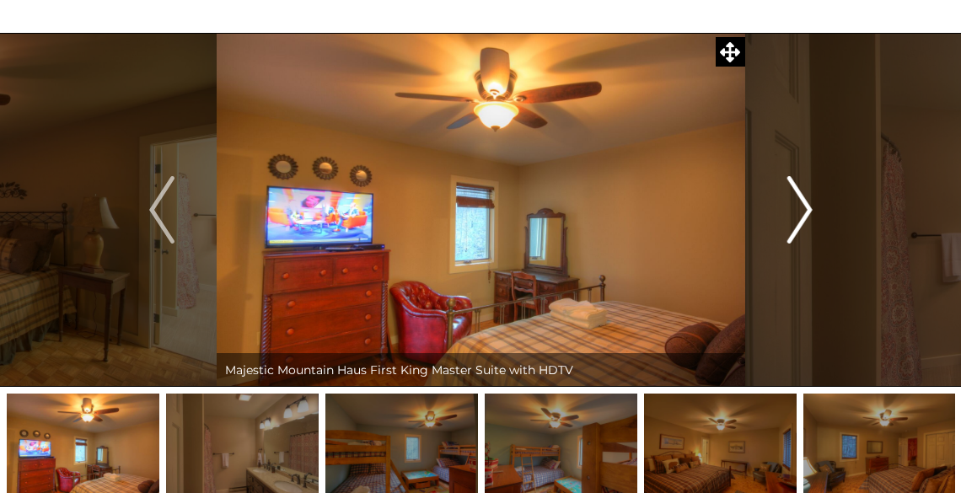
click at [807, 213] on img "Next" at bounding box center [798, 209] width 25 height 67
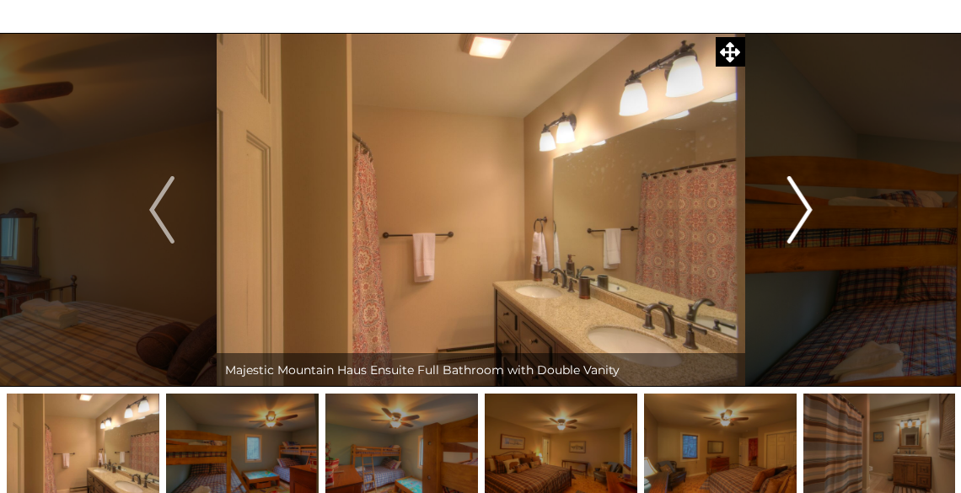
click at [807, 213] on img "Next" at bounding box center [798, 209] width 25 height 67
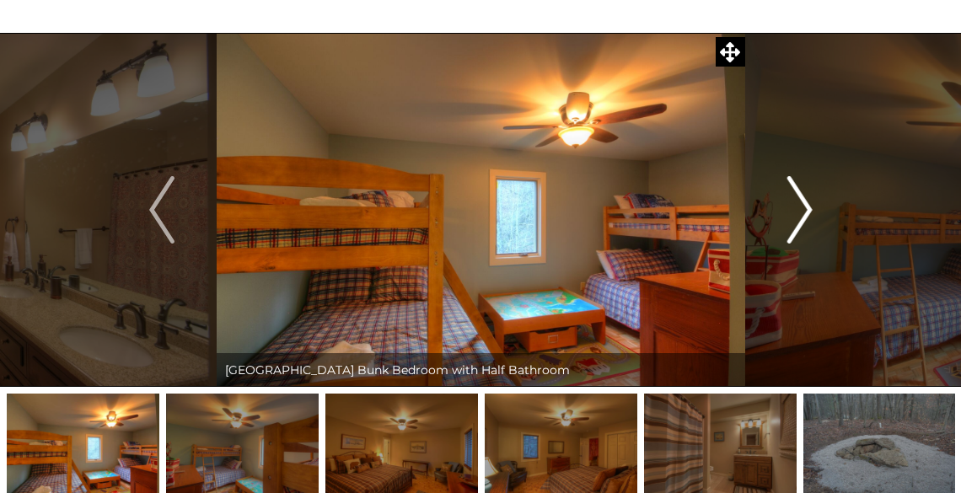
click at [807, 213] on img "Next" at bounding box center [798, 209] width 25 height 67
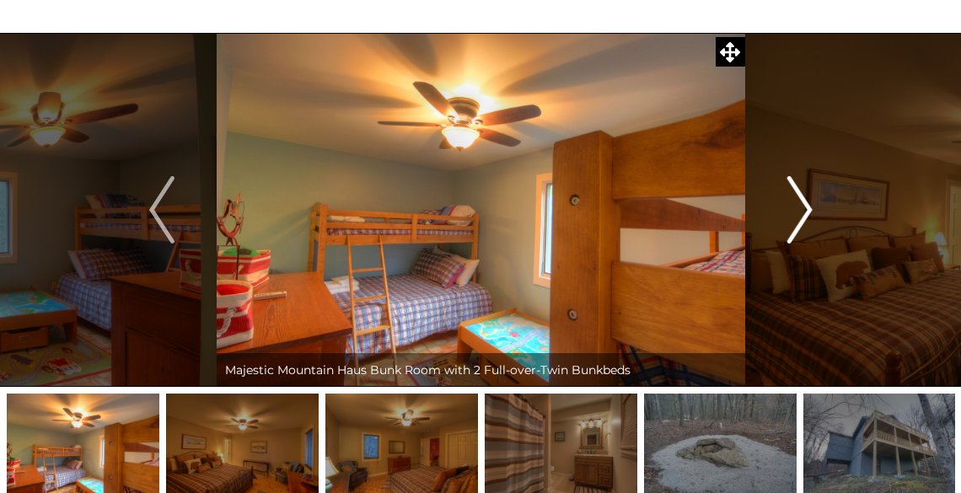
click at [806, 213] on img "Next" at bounding box center [798, 209] width 25 height 67
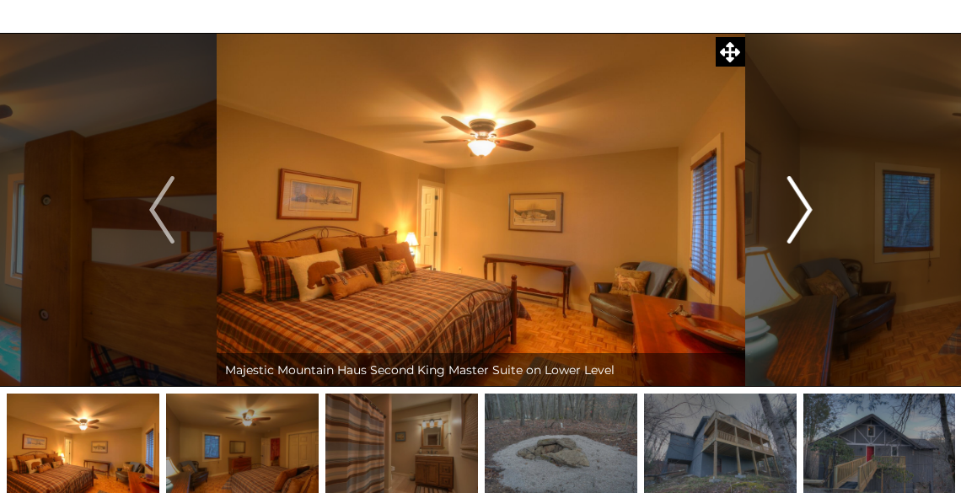
click at [806, 213] on img "Next" at bounding box center [798, 209] width 25 height 67
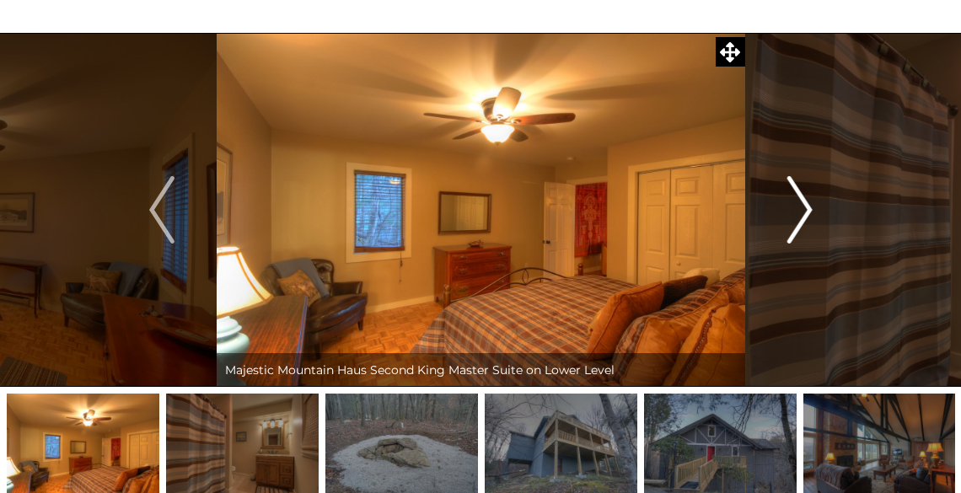
click at [803, 214] on img "Next" at bounding box center [798, 209] width 25 height 67
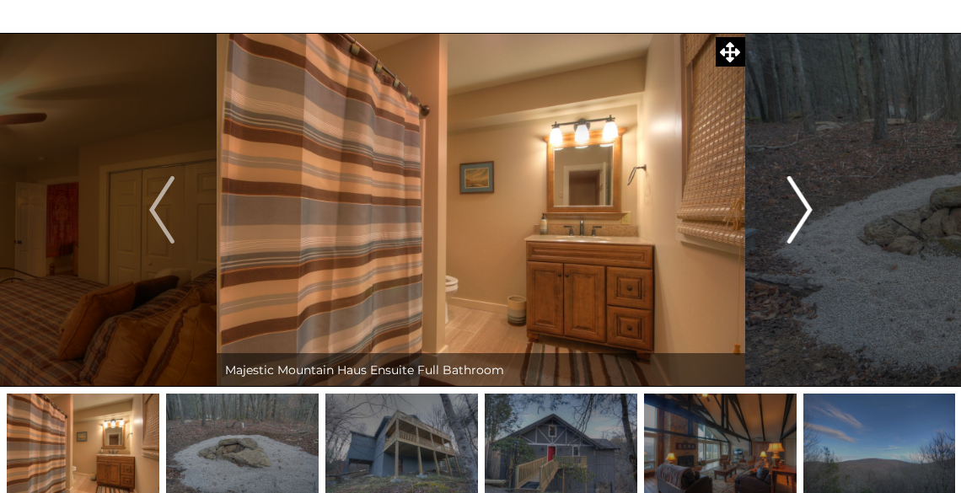
click at [803, 214] on img "Next" at bounding box center [798, 209] width 25 height 67
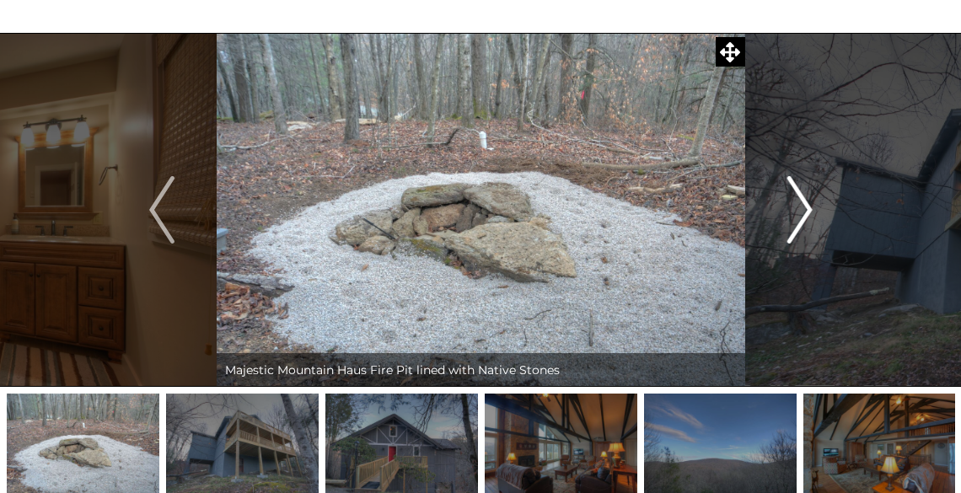
click at [803, 214] on img "Next" at bounding box center [798, 209] width 25 height 67
